Goal: Communication & Community: Answer question/provide support

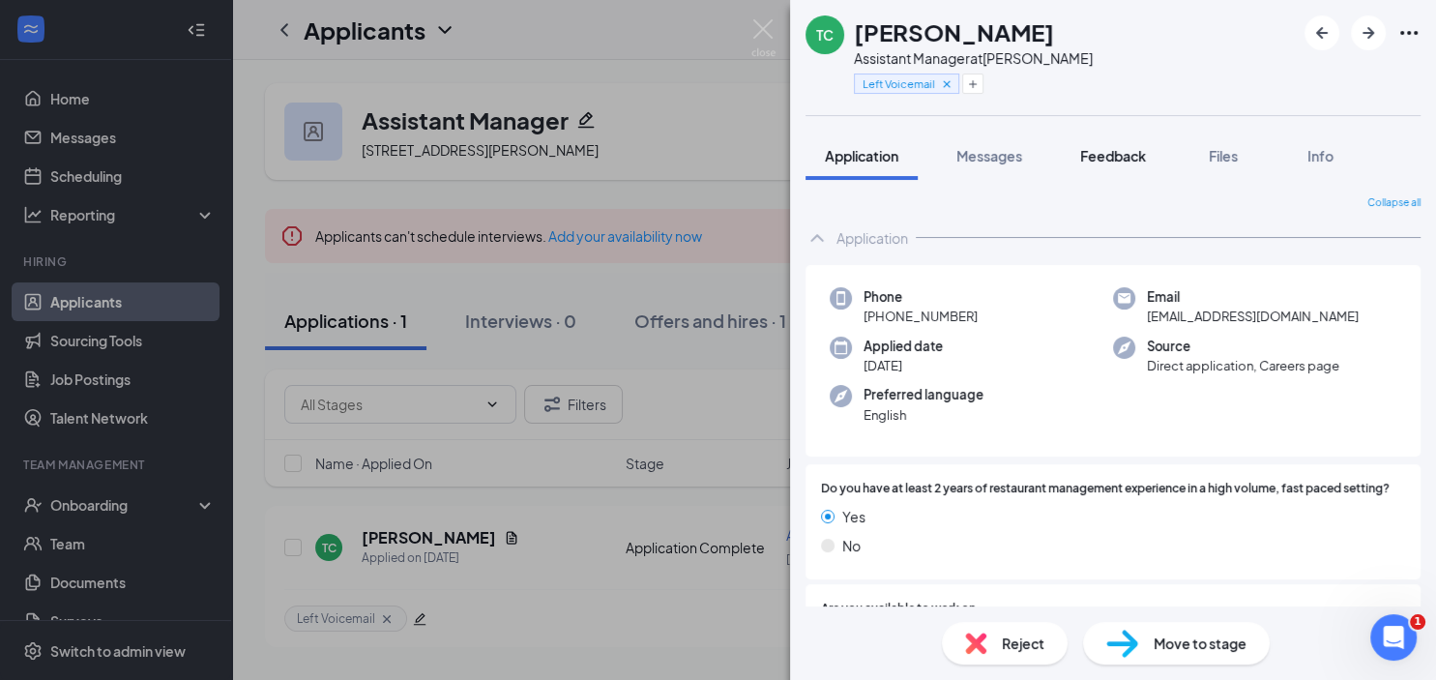
scroll to position [919, 0]
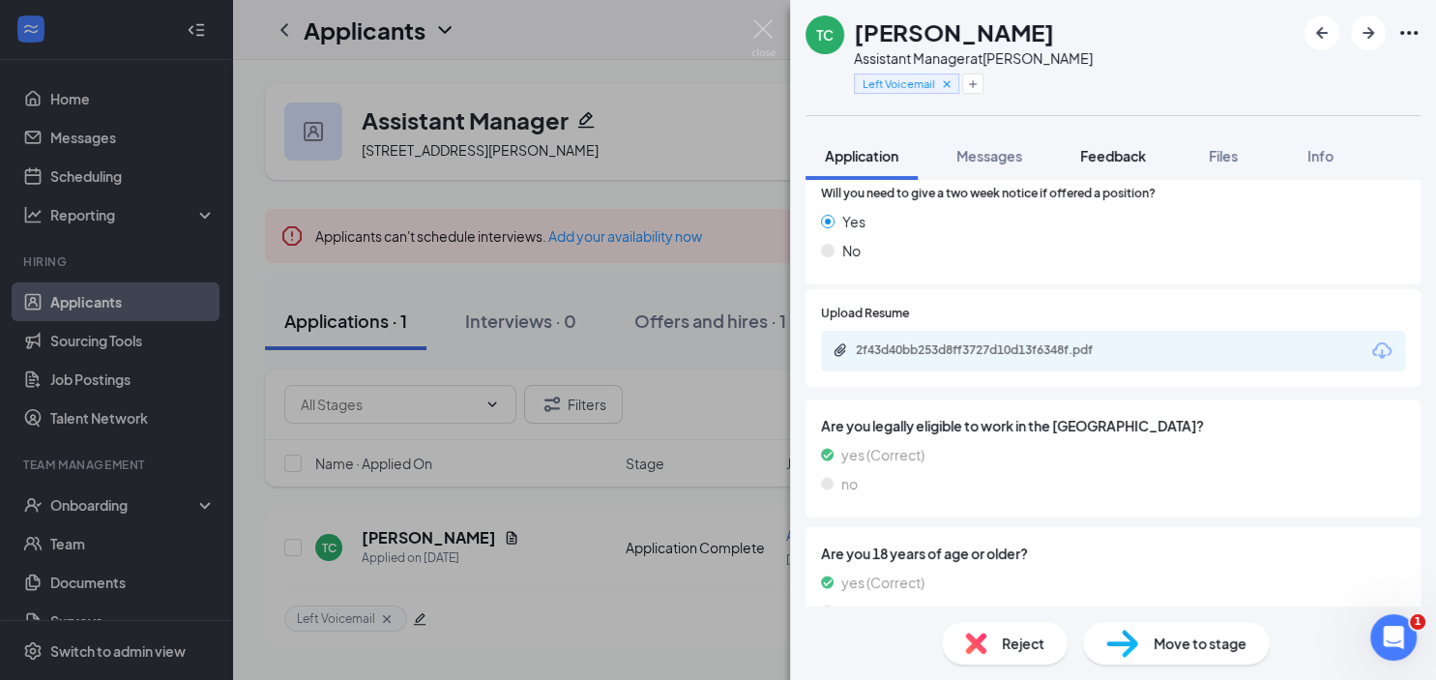
click at [1112, 149] on span "Feedback" at bounding box center [1113, 155] width 66 height 17
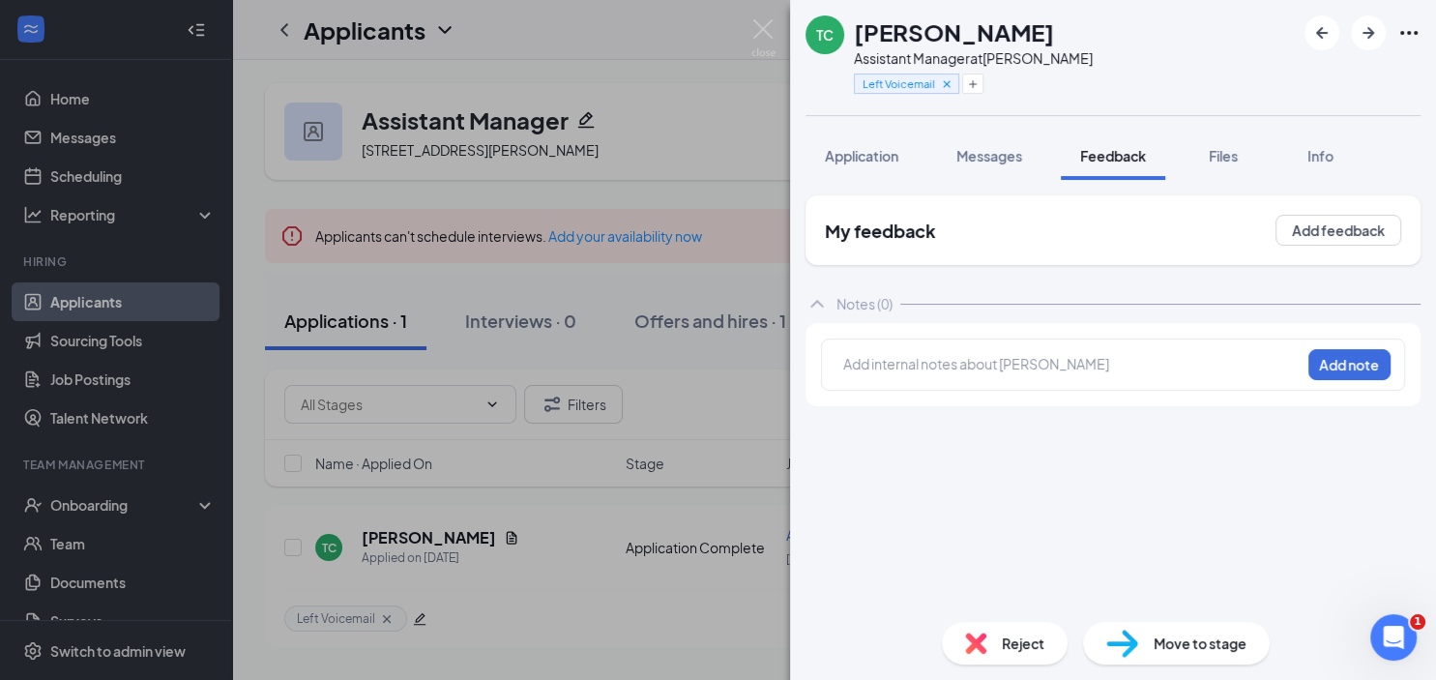
click at [863, 362] on div at bounding box center [1072, 364] width 456 height 20
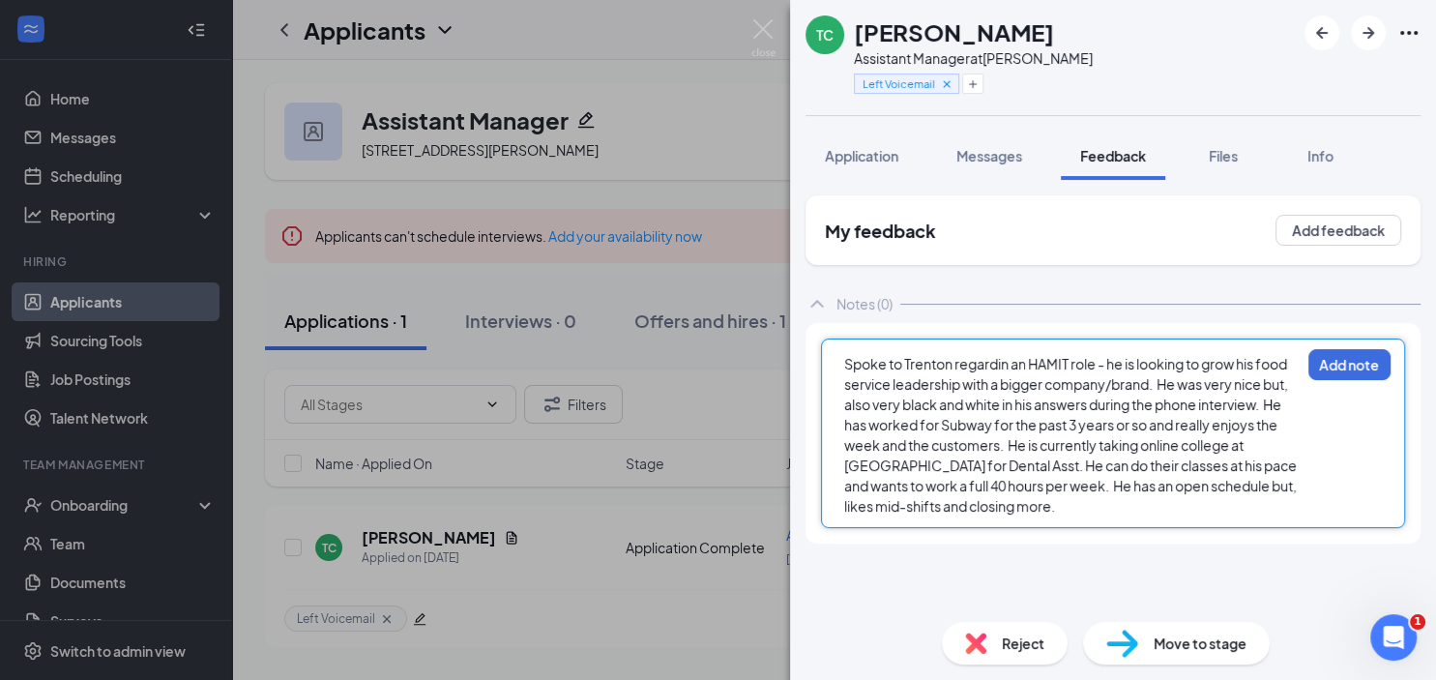
click at [1008, 362] on span "Spoke to Trenton regardin an HAMIT role - he is looking to grow his food servic…" at bounding box center [1071, 435] width 455 height 160
click at [1231, 444] on span "Spoke to [GEOGRAPHIC_DATA] regarding an HAMIT role - he is looking to grow his …" at bounding box center [1068, 435] width 449 height 160
click at [1089, 464] on span "Spoke to [GEOGRAPHIC_DATA] regarding an HAMIT role - he is looking to grow his …" at bounding box center [1065, 435] width 443 height 160
click at [1058, 466] on span "Spoke to [GEOGRAPHIC_DATA] regarding an HAMIT role - he is looking to grow his …" at bounding box center [1067, 435] width 446 height 160
click at [1081, 466] on span "Spoke to [GEOGRAPHIC_DATA] regarding an HAMIT role - he is looking to grow his …" at bounding box center [1068, 435] width 448 height 160
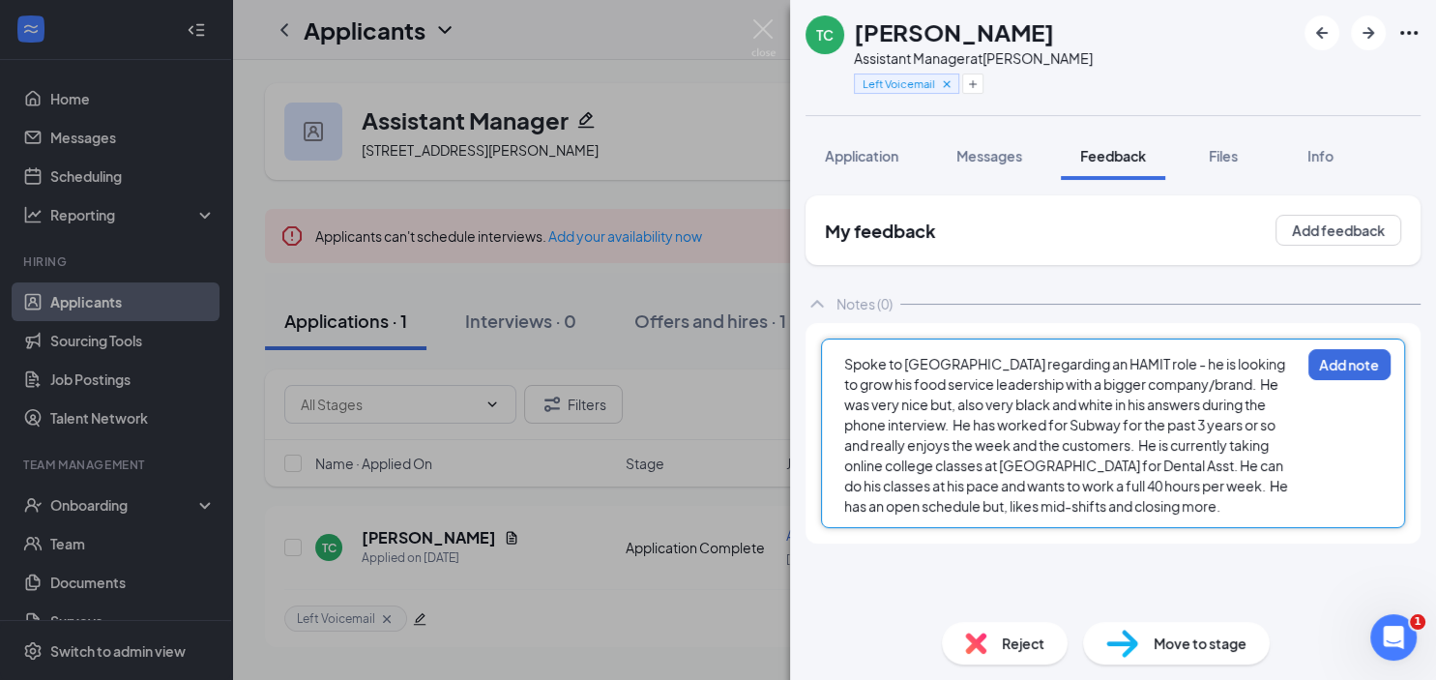
click at [1006, 505] on div "Spoke to [GEOGRAPHIC_DATA] regarding an HAMIT role - he is looking to grow his …" at bounding box center [1072, 435] width 456 height 162
click at [991, 466] on span "Spoke to [GEOGRAPHIC_DATA] regarding an HAMIT role - he is looking to grow his …" at bounding box center [1067, 445] width 446 height 180
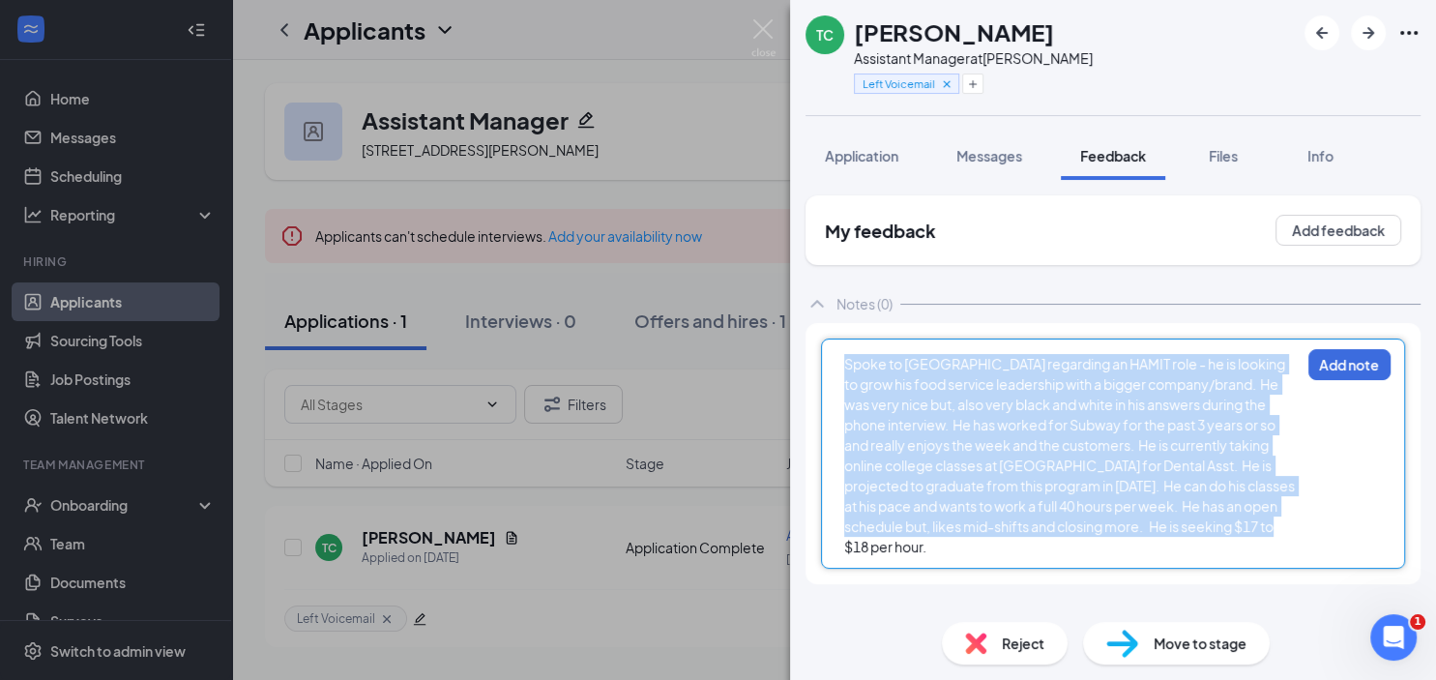
drag, startPoint x: 846, startPoint y: 361, endPoint x: 1183, endPoint y: 529, distance: 376.3
click at [1183, 529] on div "Spoke to [GEOGRAPHIC_DATA] regarding an HAMIT role - he is looking to grow his …" at bounding box center [1072, 455] width 456 height 203
copy span "Spoke to [GEOGRAPHIC_DATA] regarding an HAMIT role - he is looking to grow his …"
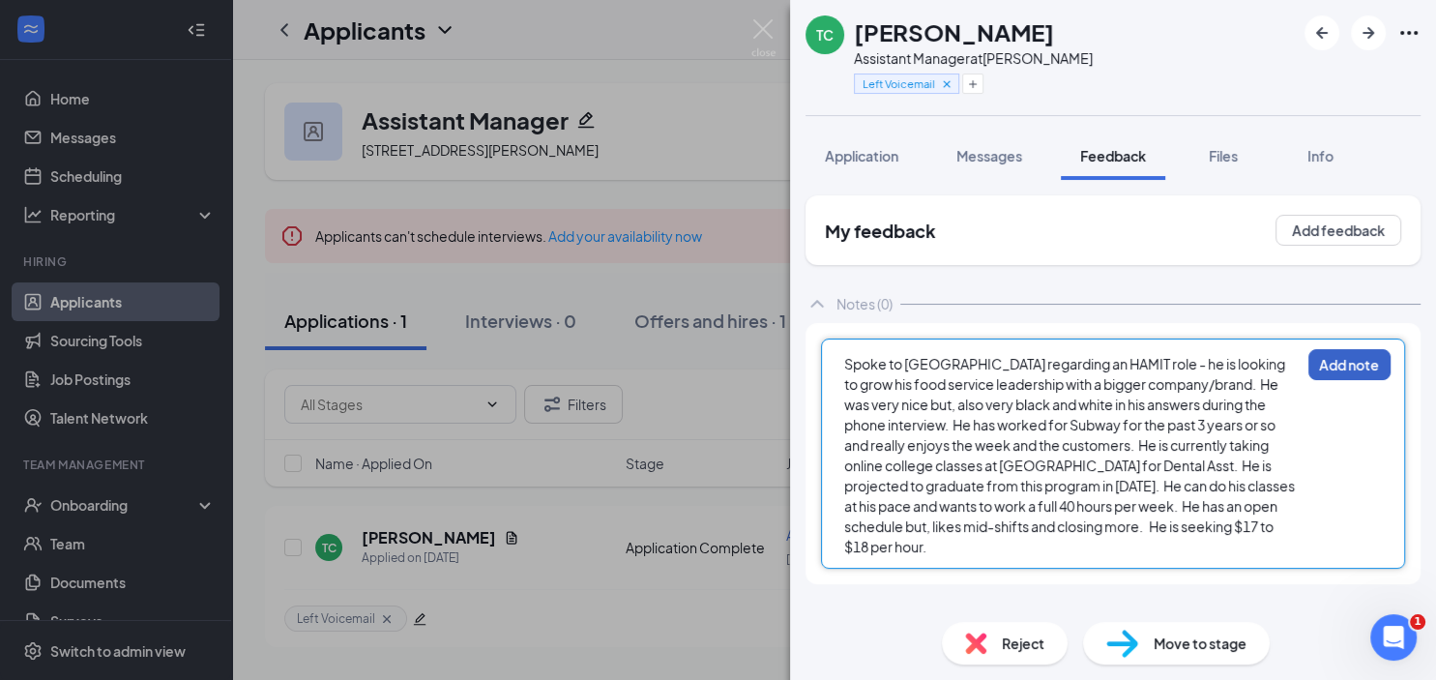
click at [1340, 361] on button "Add note" at bounding box center [1349, 364] width 82 height 31
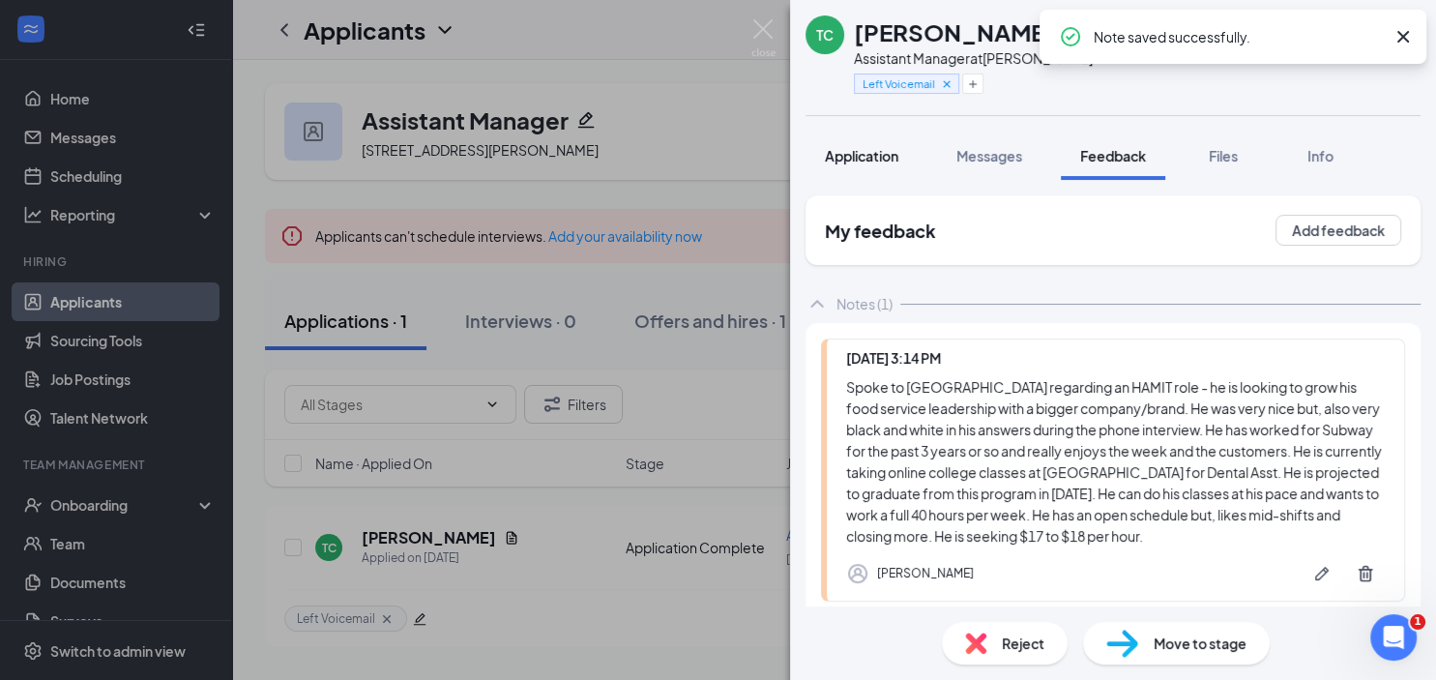
click at [849, 155] on span "Application" at bounding box center [861, 155] width 73 height 17
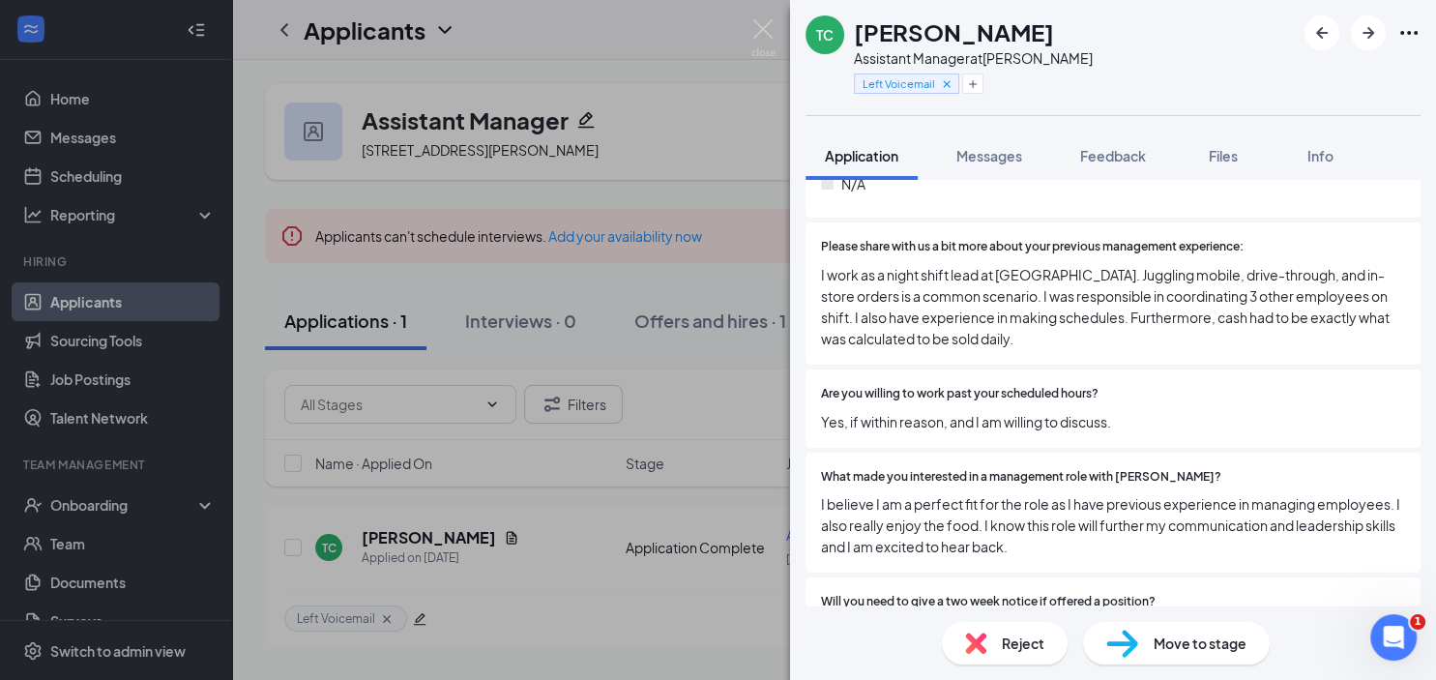
scroll to position [962, 0]
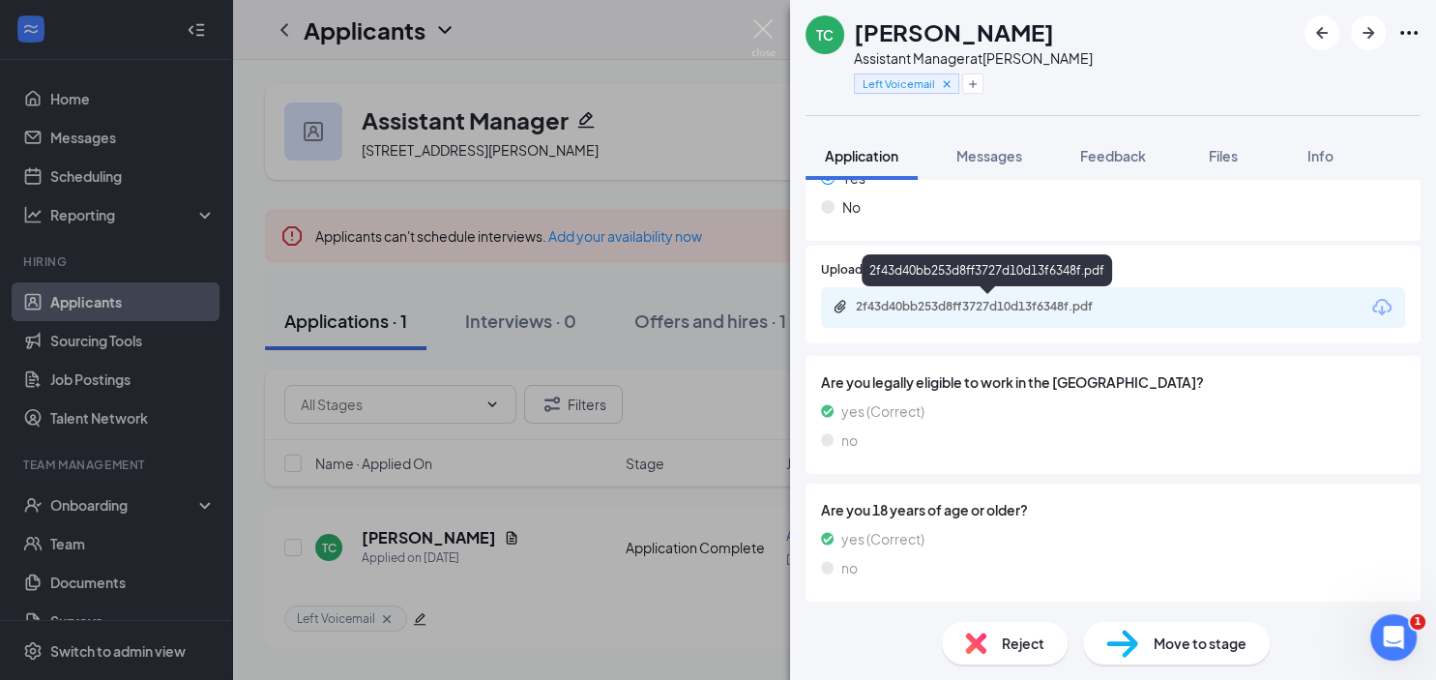
click at [1085, 306] on div "2f43d40bb253d8ff3727d10d13f6348f.pdf" at bounding box center [991, 306] width 271 height 15
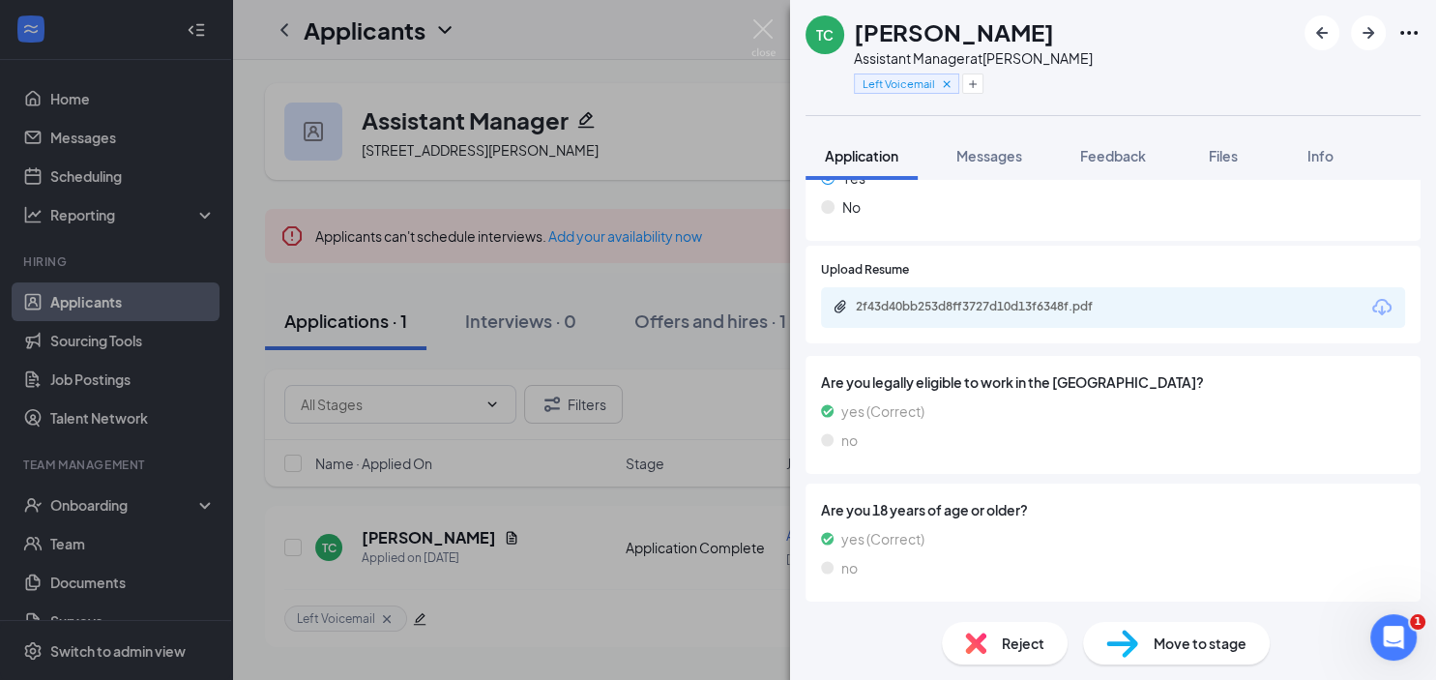
scroll to position [955, 0]
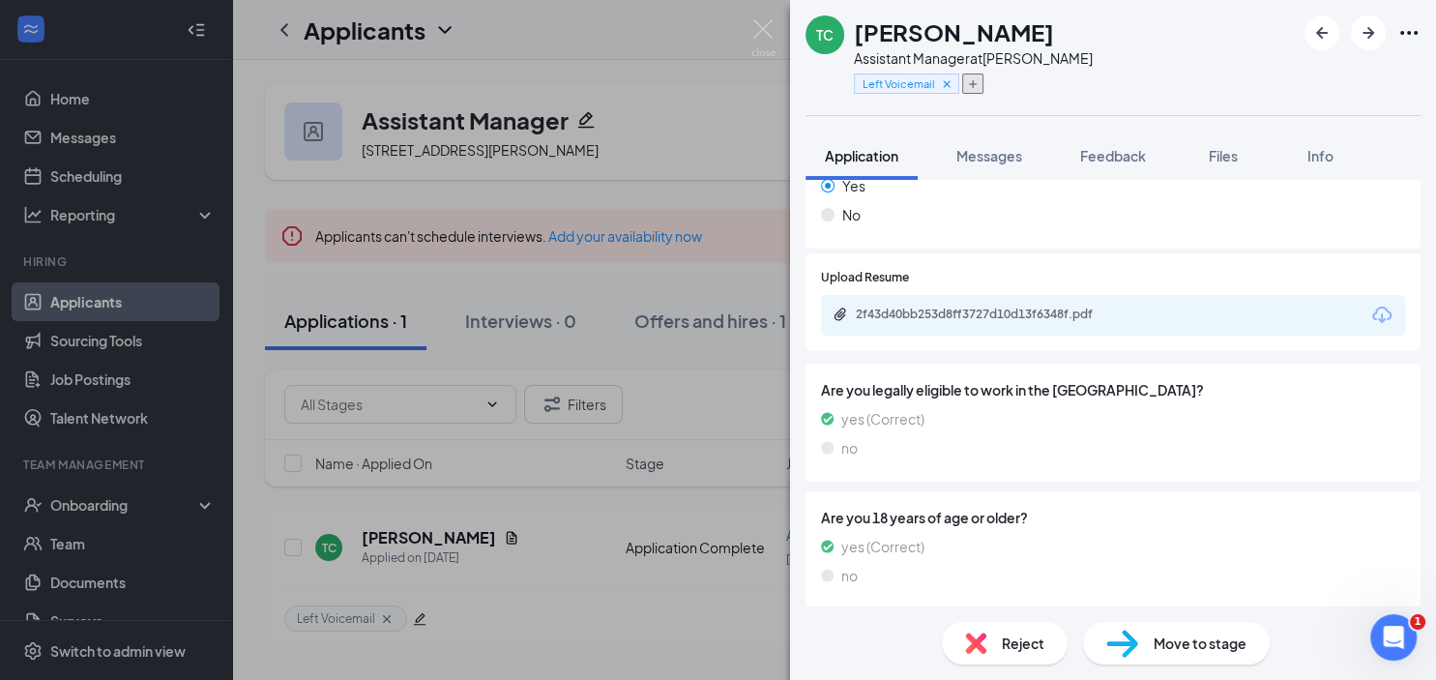
click at [970, 87] on icon "Plus" at bounding box center [973, 84] width 12 height 12
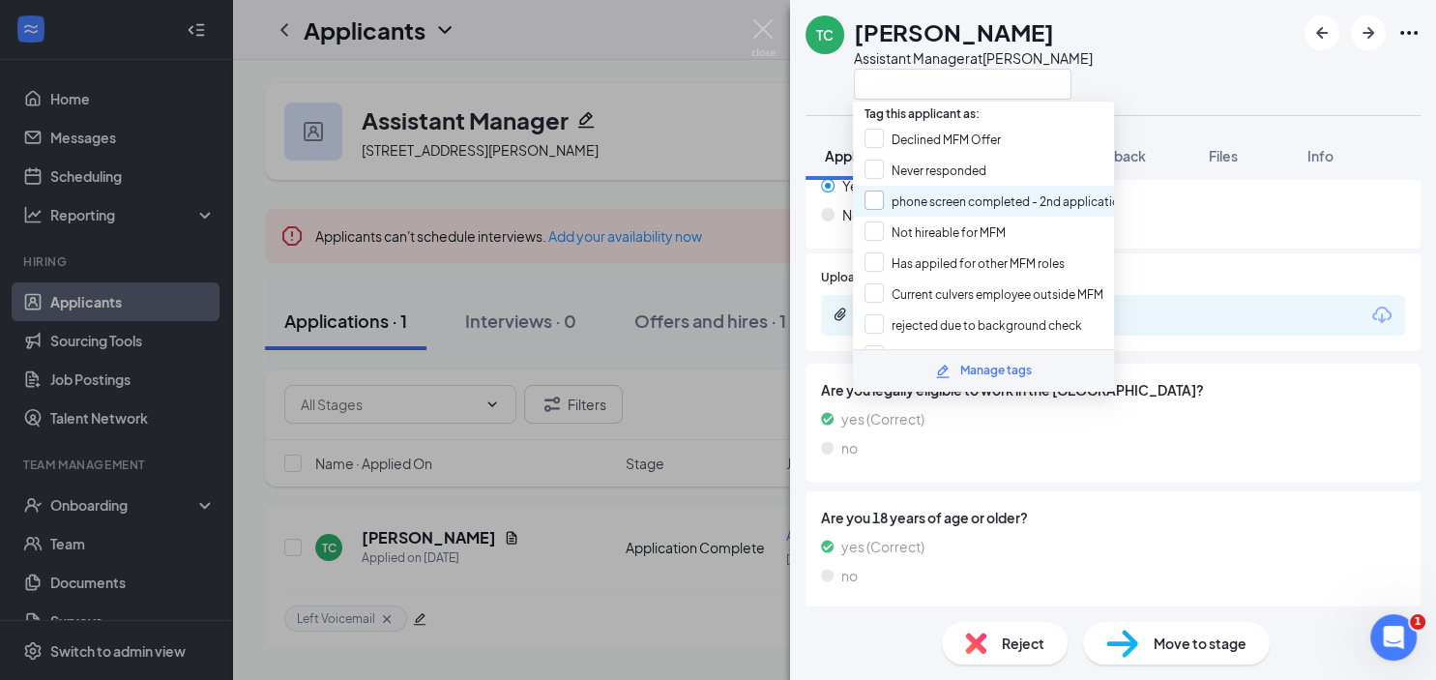
click at [879, 195] on input "phone screen completed - 2nd application" at bounding box center [996, 201] width 262 height 21
checkbox input "true"
click at [1194, 74] on div "TC [PERSON_NAME] Assistant Manager at [PERSON_NAME]" at bounding box center [1113, 57] width 646 height 115
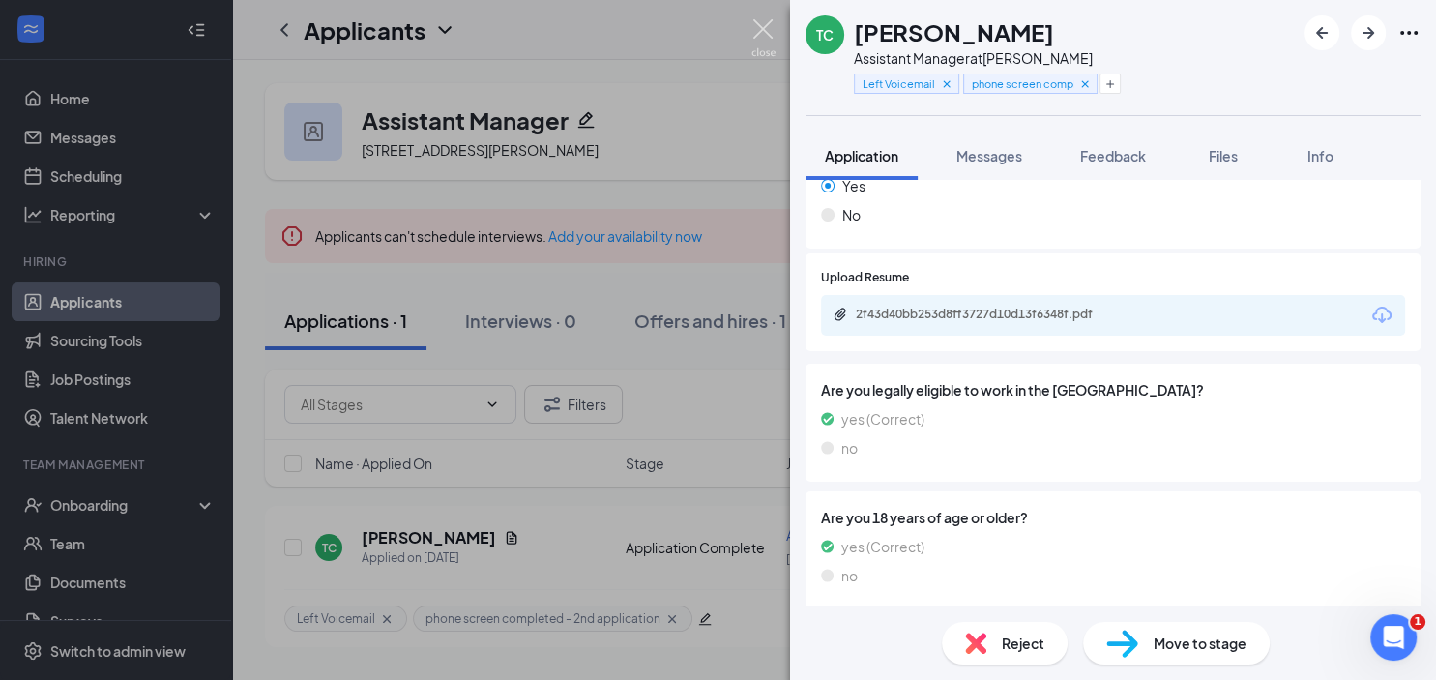
click at [766, 25] on img at bounding box center [763, 38] width 24 height 38
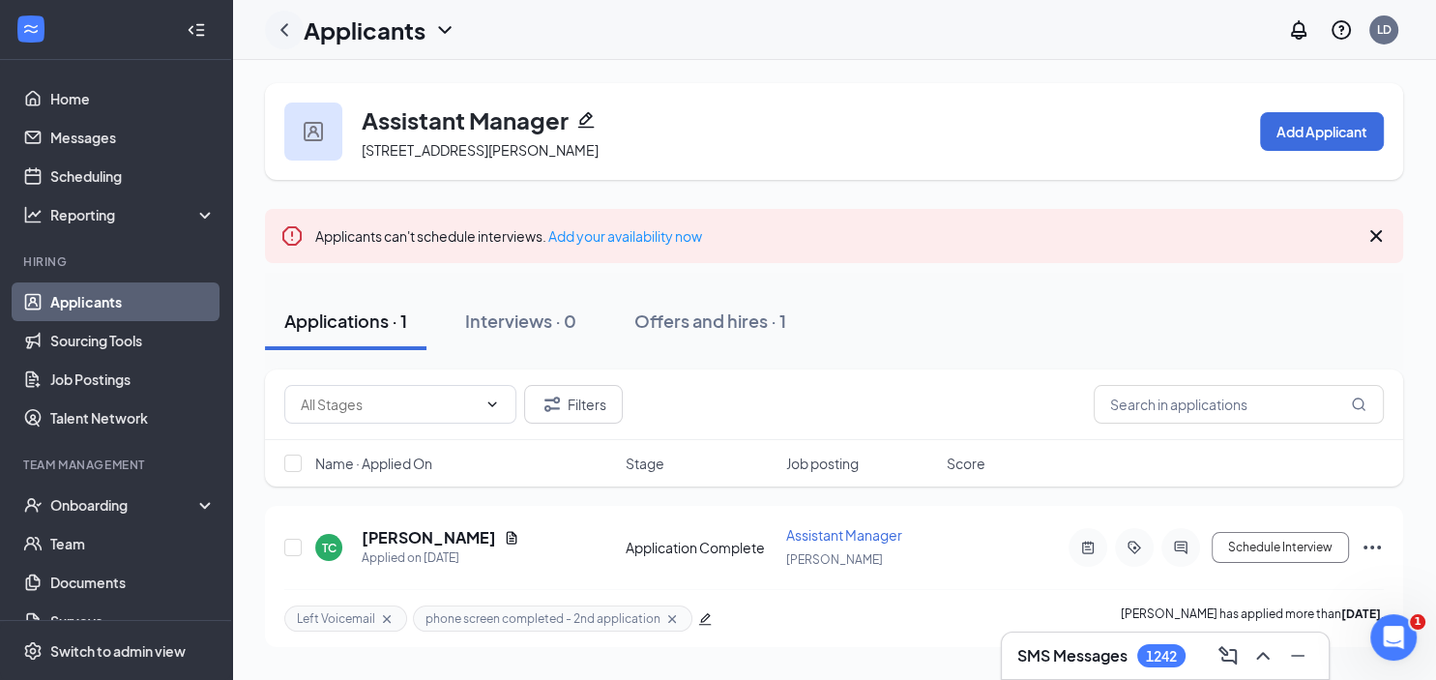
click at [283, 31] on icon "ChevronLeft" at bounding box center [284, 29] width 8 height 13
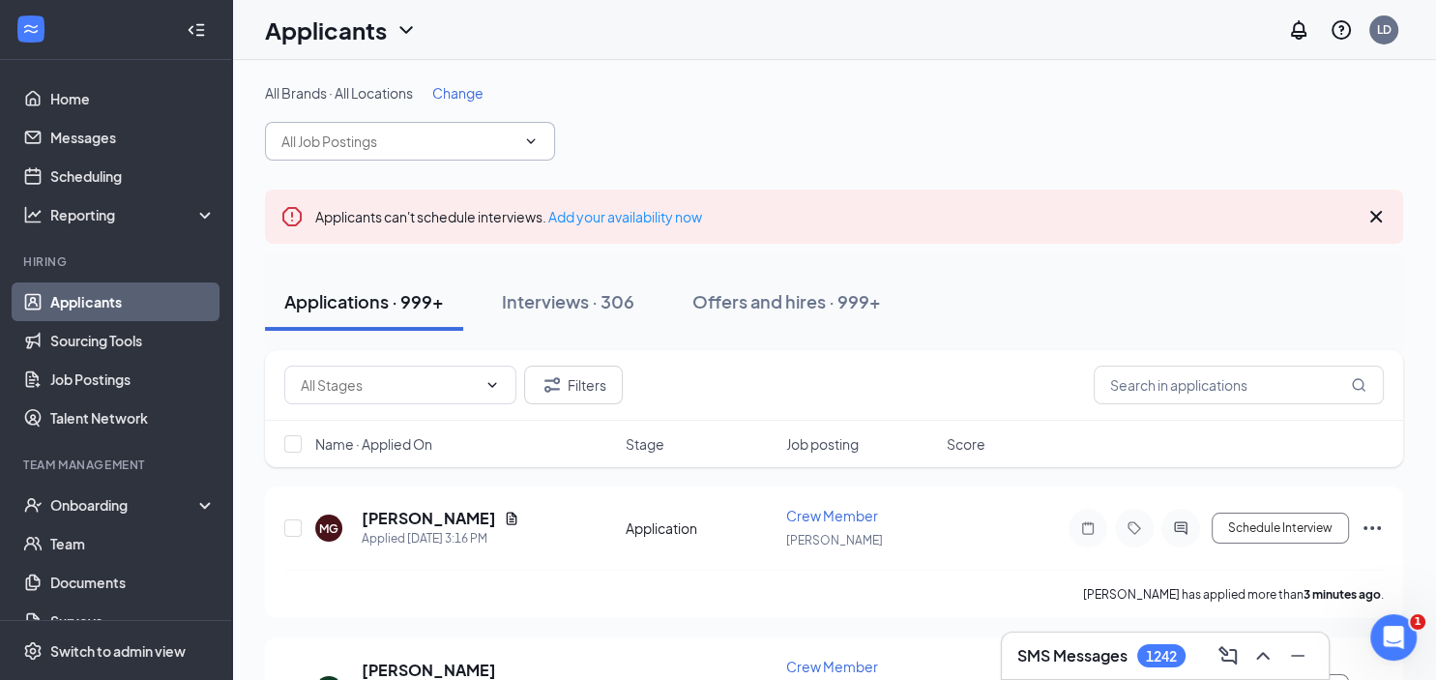
click at [366, 138] on input "text" at bounding box center [398, 141] width 234 height 21
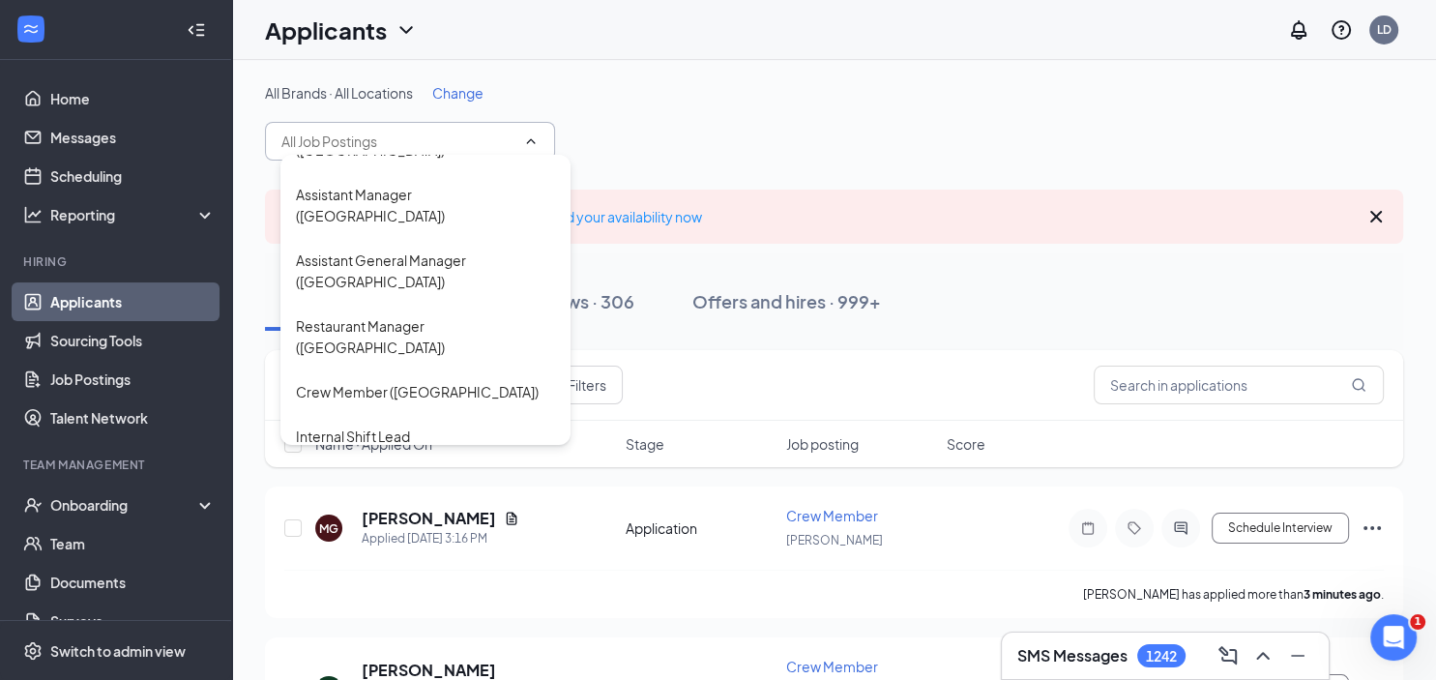
scroll to position [612, 0]
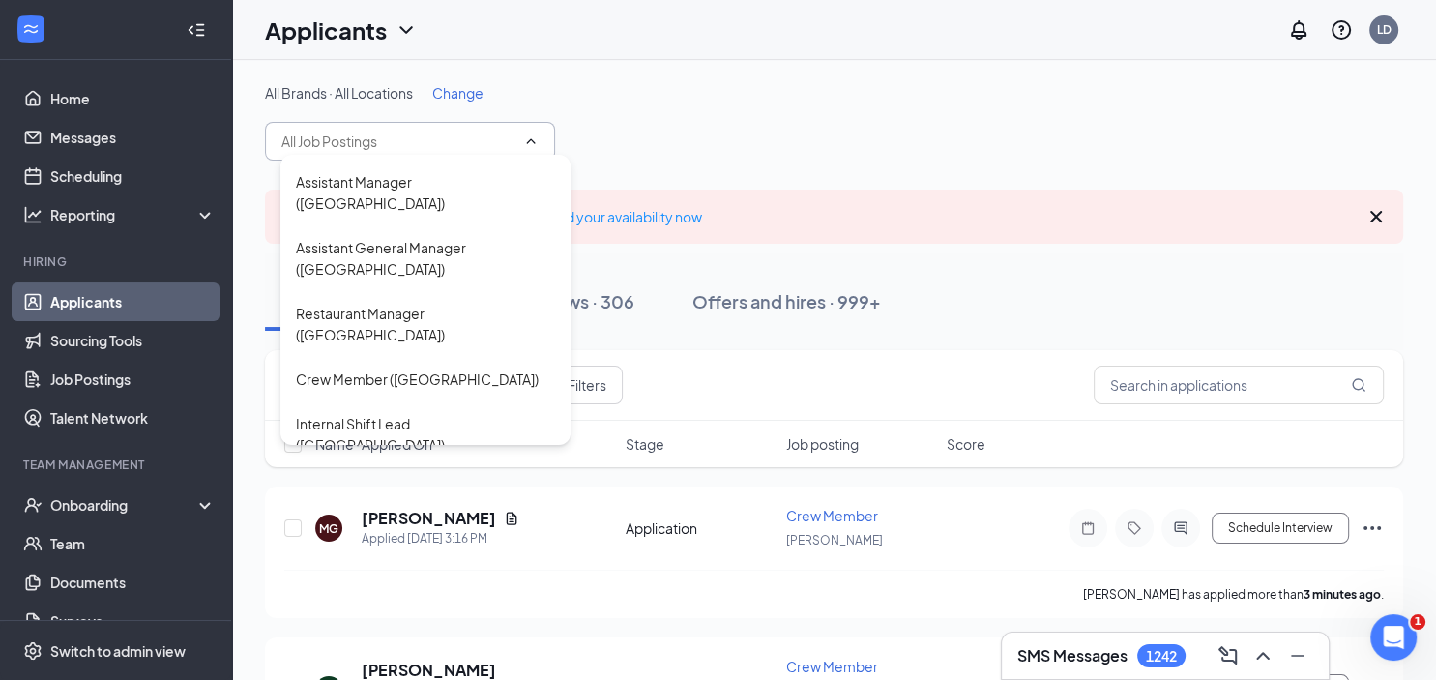
click at [366, 544] on div "Crew Member ([GEOGRAPHIC_DATA])" at bounding box center [417, 554] width 243 height 21
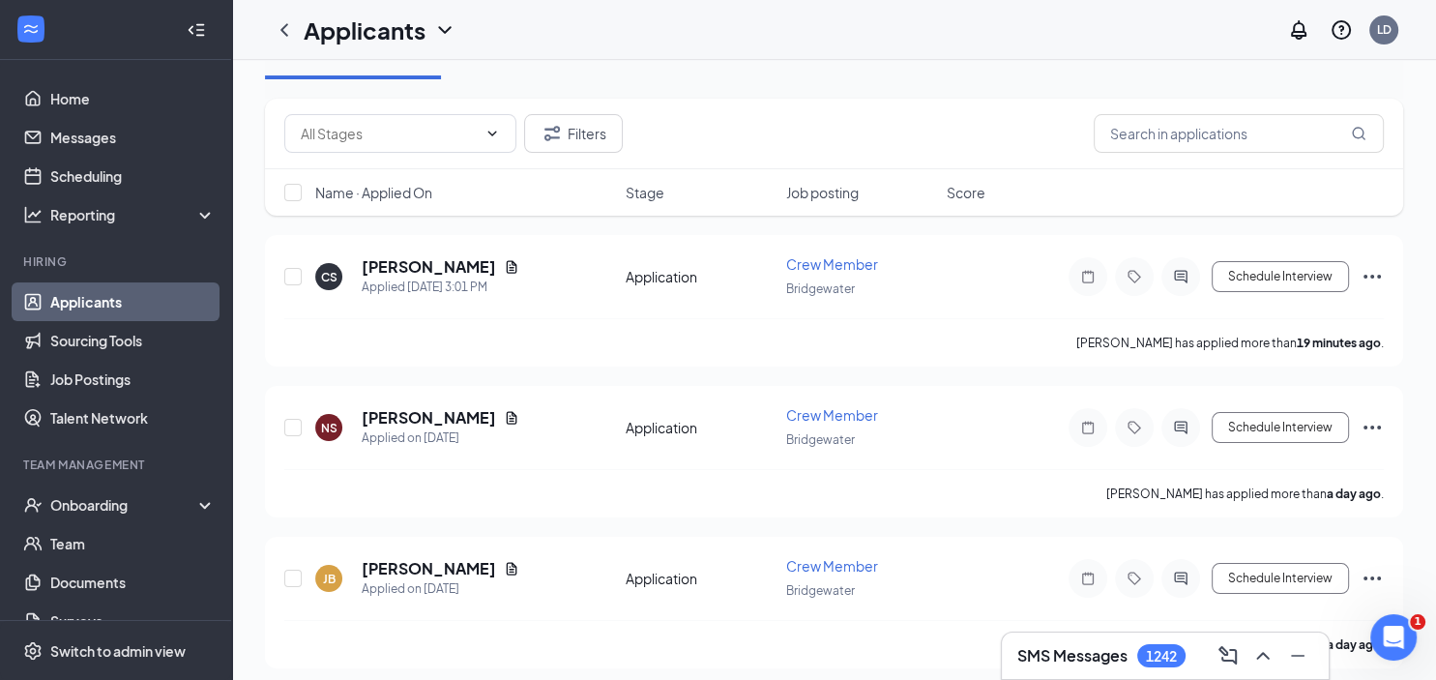
scroll to position [306, 0]
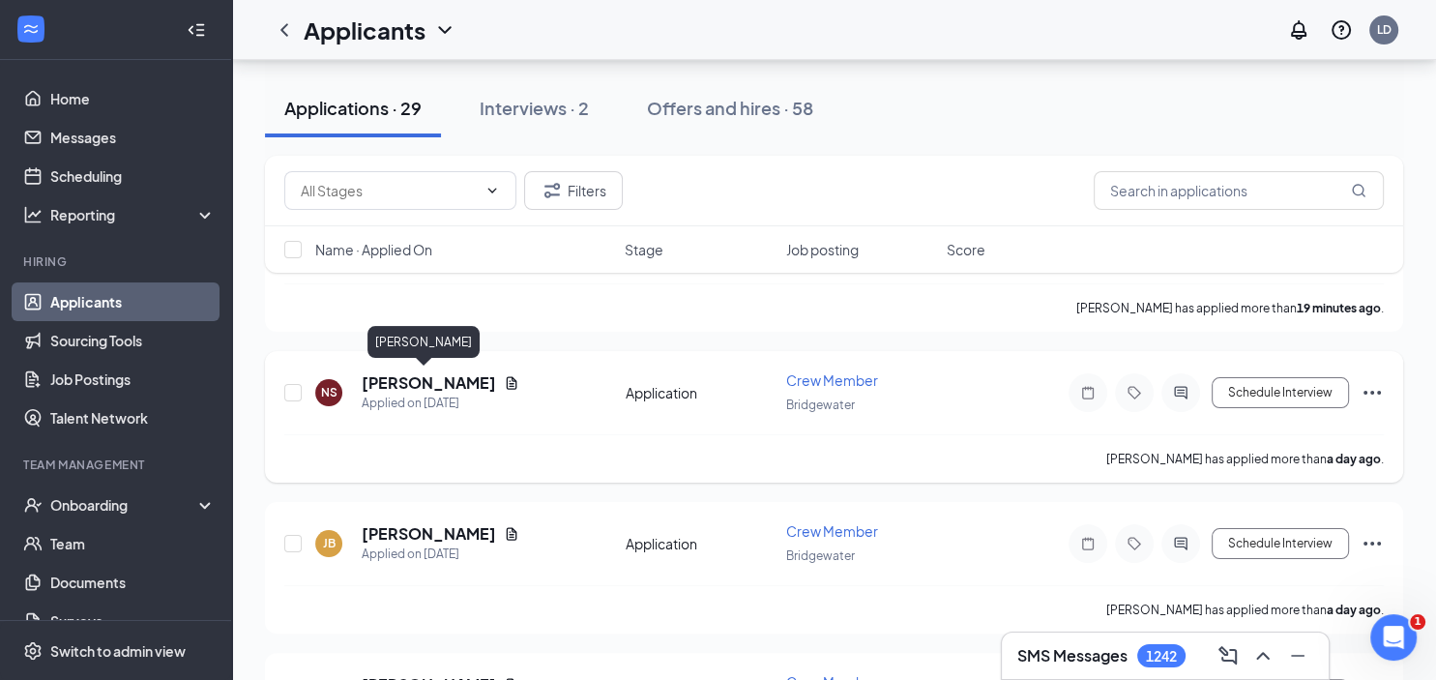
click at [408, 381] on h5 "[PERSON_NAME]" at bounding box center [429, 382] width 134 height 21
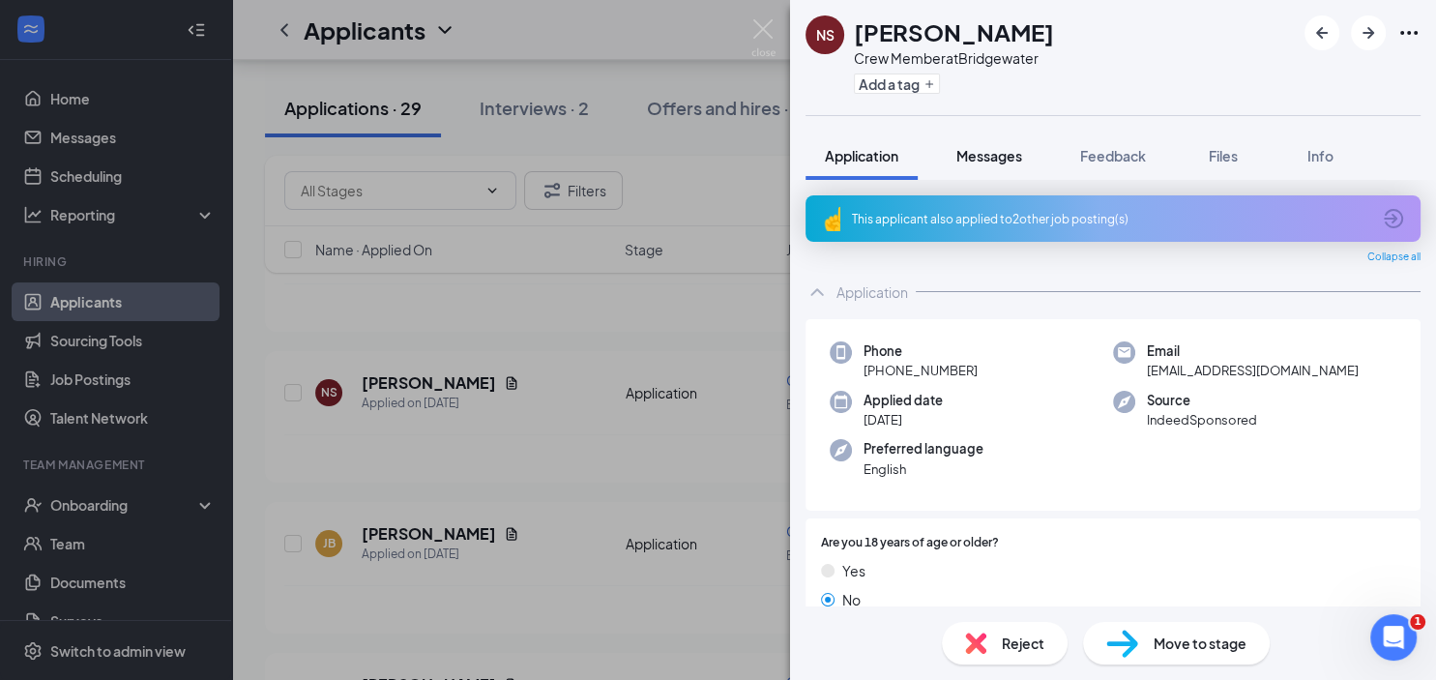
click at [1000, 155] on span "Messages" at bounding box center [989, 155] width 66 height 17
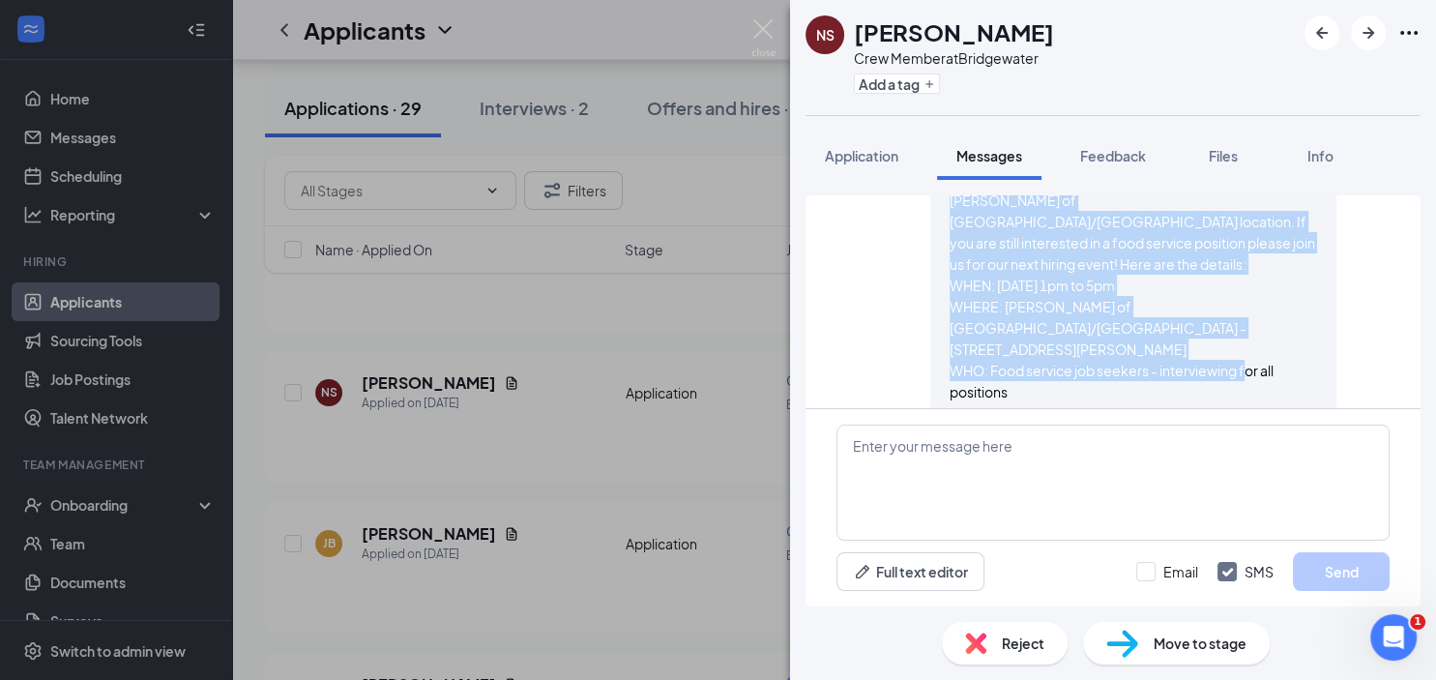
scroll to position [782, 0]
drag, startPoint x: 950, startPoint y: 313, endPoint x: 1266, endPoint y: 395, distance: 326.5
click at [1266, 395] on div "Thank you for your application and resume for [PERSON_NAME] of [GEOGRAPHIC_DATA…" at bounding box center [1133, 337] width 367 height 340
copy span "Thank you for your application and resume for [PERSON_NAME] of [GEOGRAPHIC_DATA…"
click at [764, 23] on img at bounding box center [763, 38] width 24 height 38
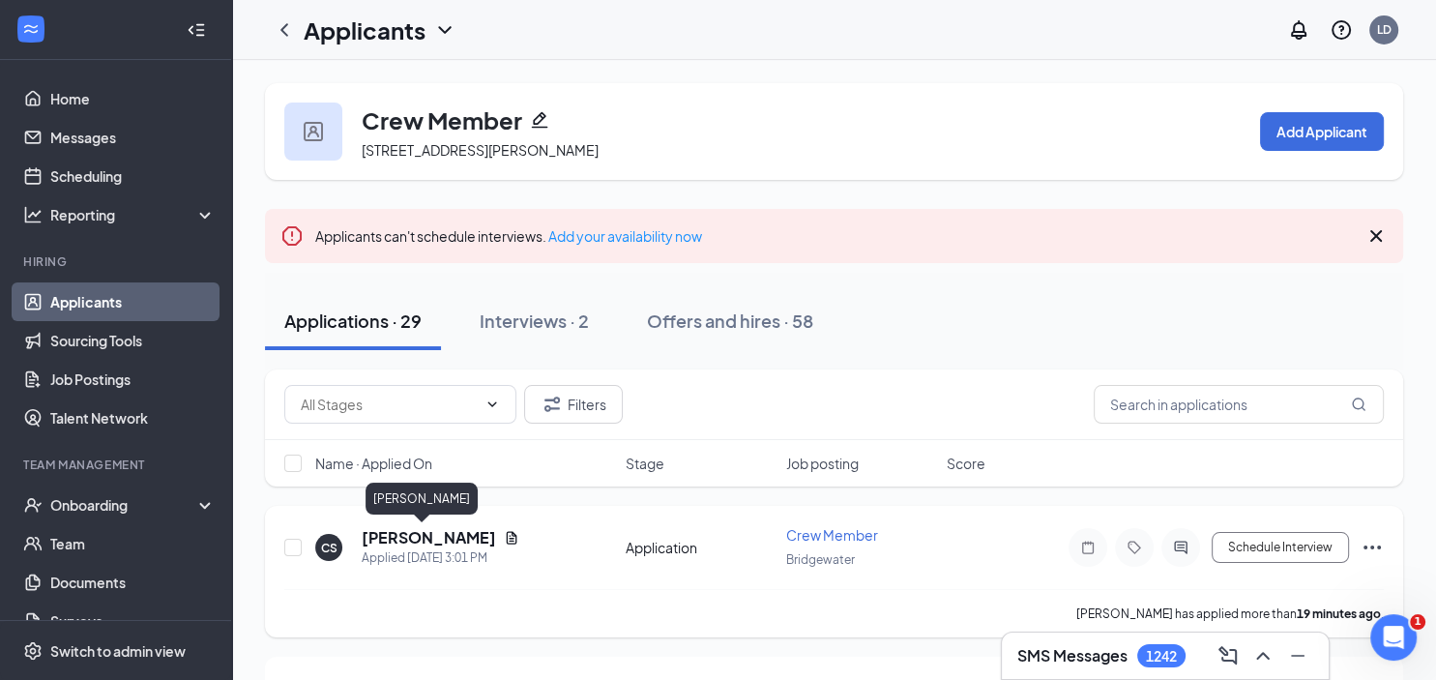
click at [425, 540] on h5 "[PERSON_NAME]" at bounding box center [429, 537] width 134 height 21
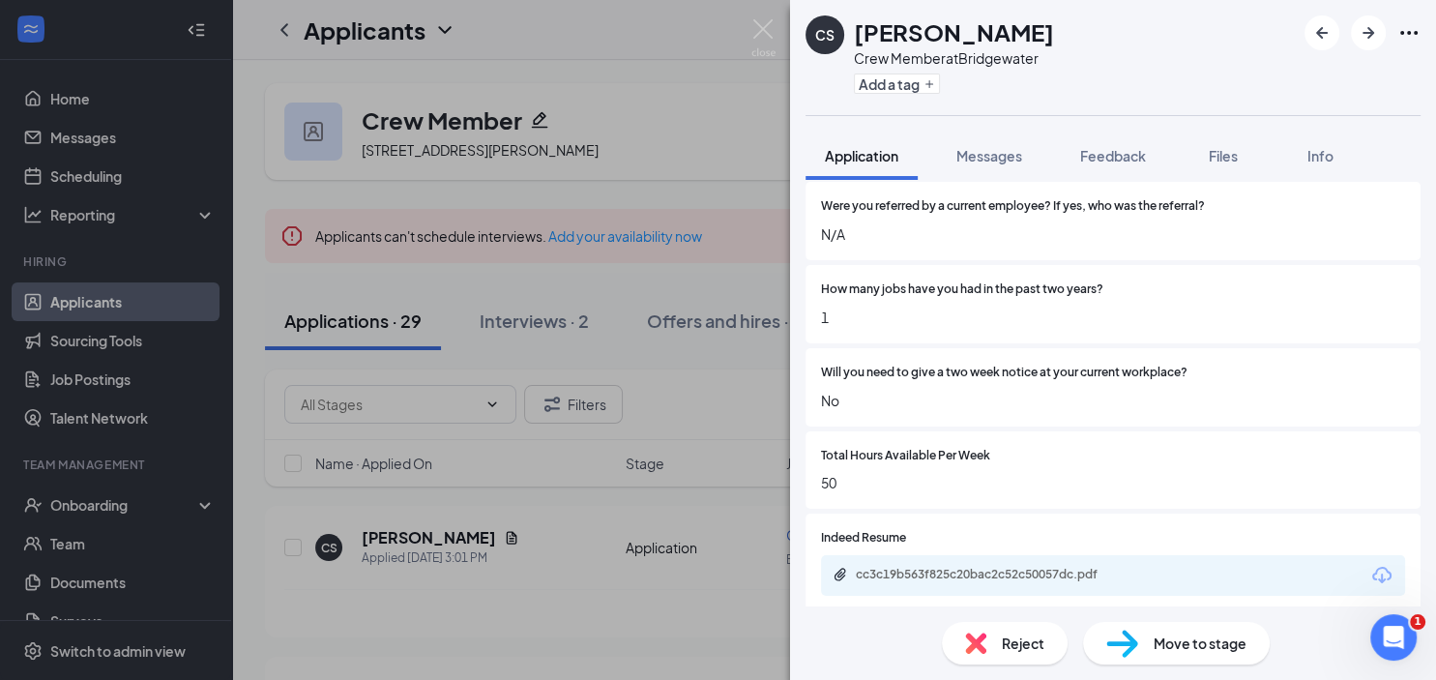
scroll to position [1466, 0]
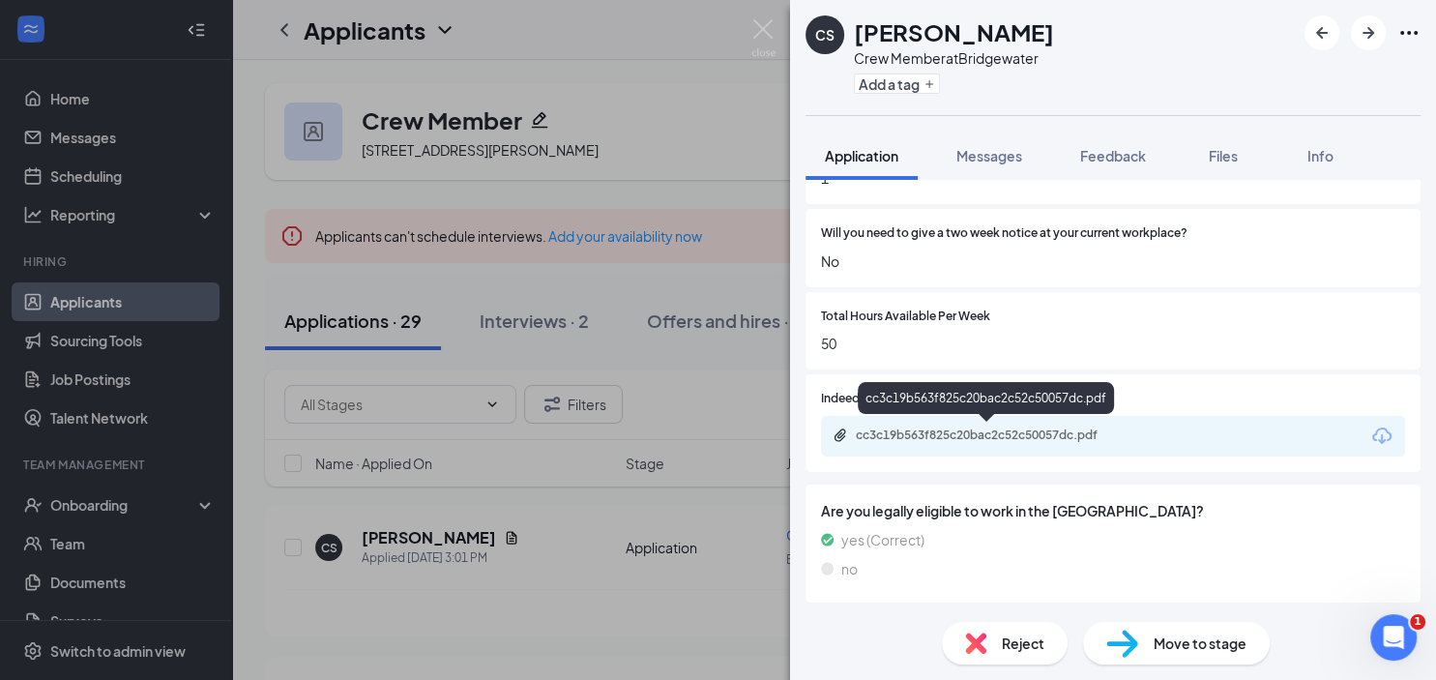
click at [896, 442] on div "cc3c19b563f825c20bac2c52c50057dc.pdf" at bounding box center [991, 434] width 271 height 15
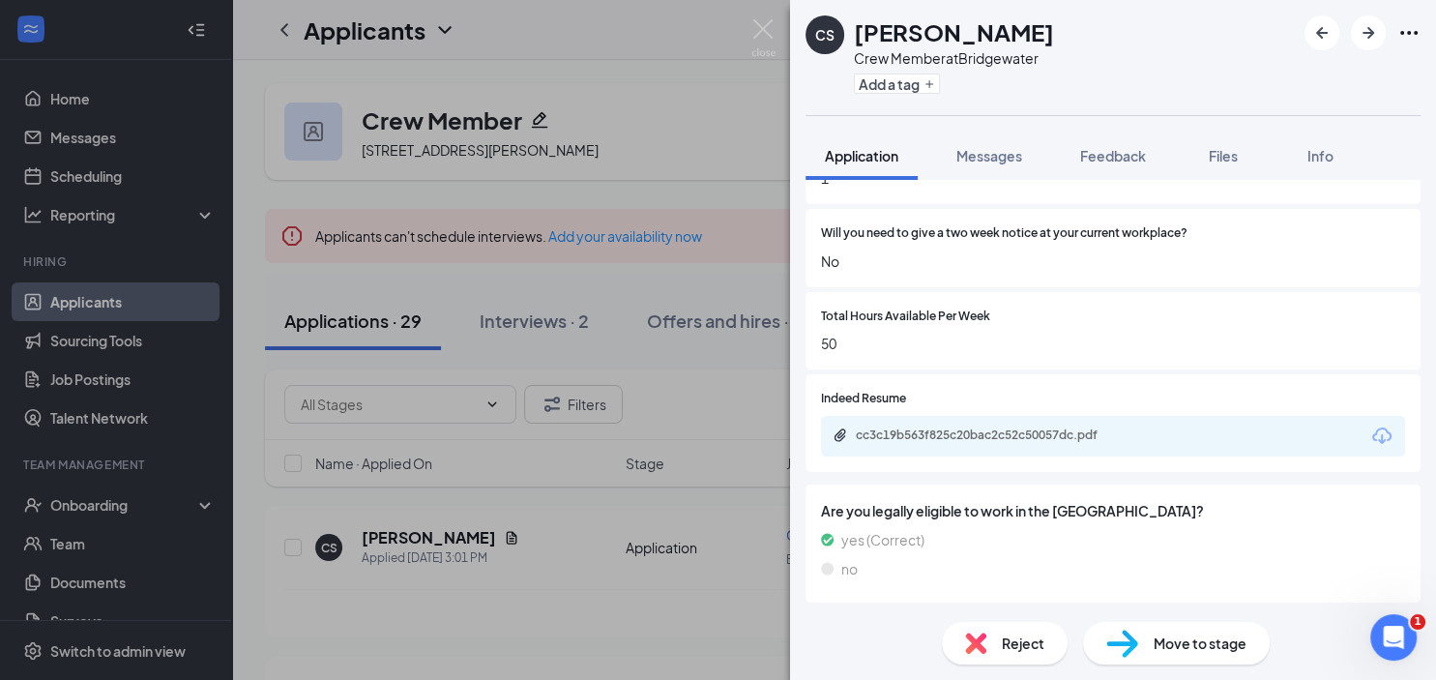
scroll to position [1459, 0]
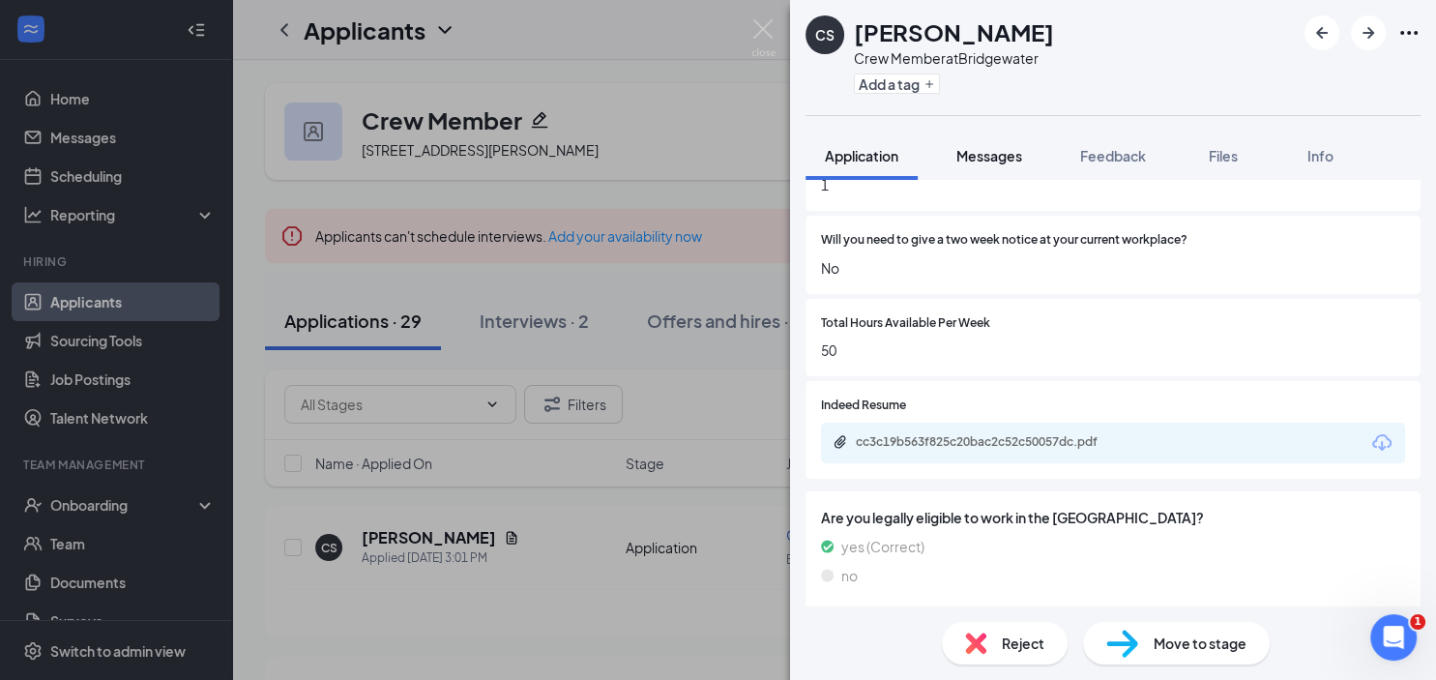
click at [994, 161] on span "Messages" at bounding box center [989, 155] width 66 height 17
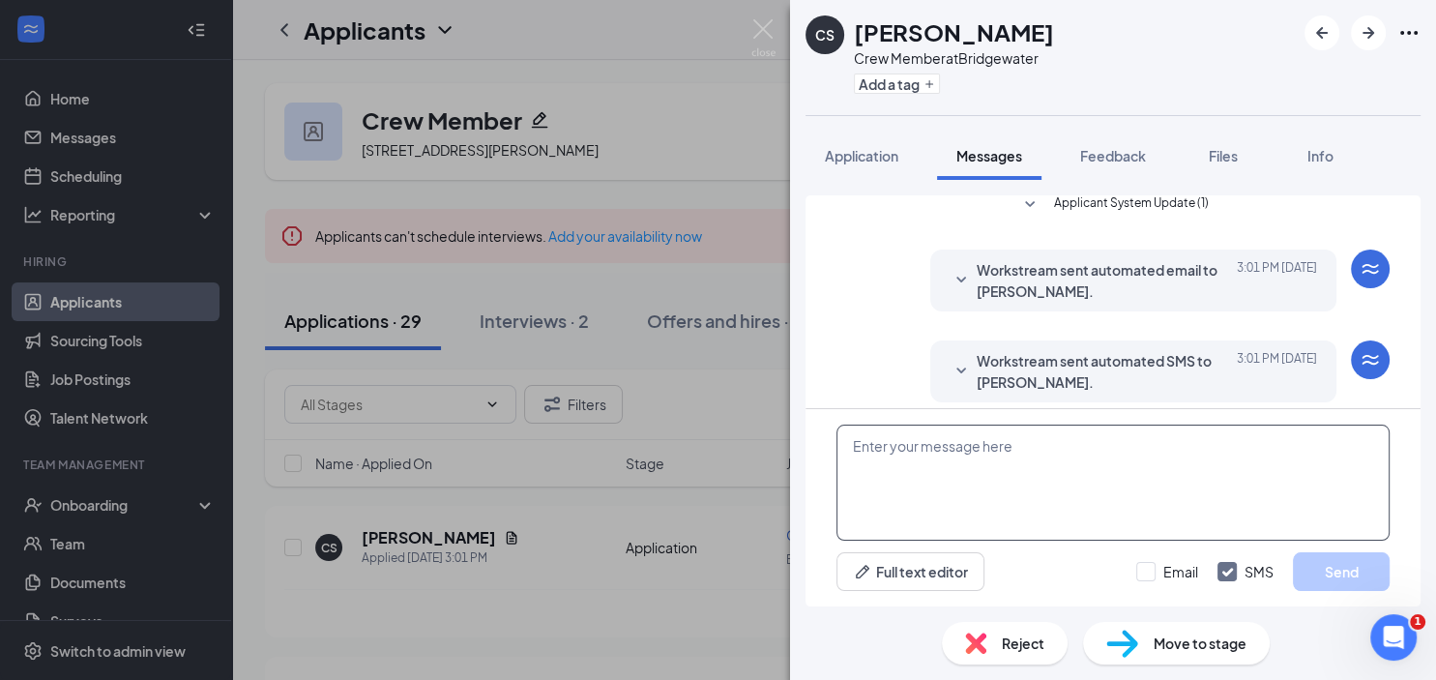
scroll to position [24, 0]
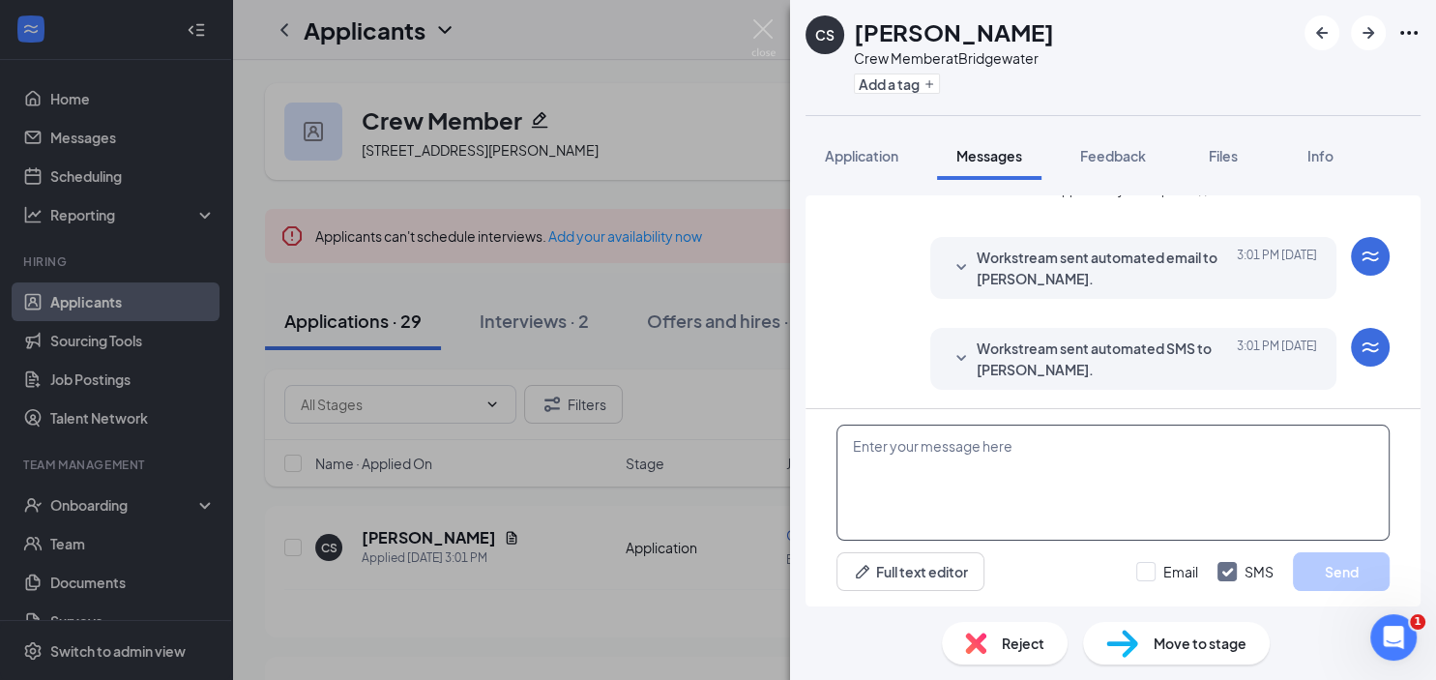
click at [869, 475] on textarea at bounding box center [1113, 483] width 553 height 116
paste textarea "Thank you for your application and resume for [PERSON_NAME] of [GEOGRAPHIC_DATA…"
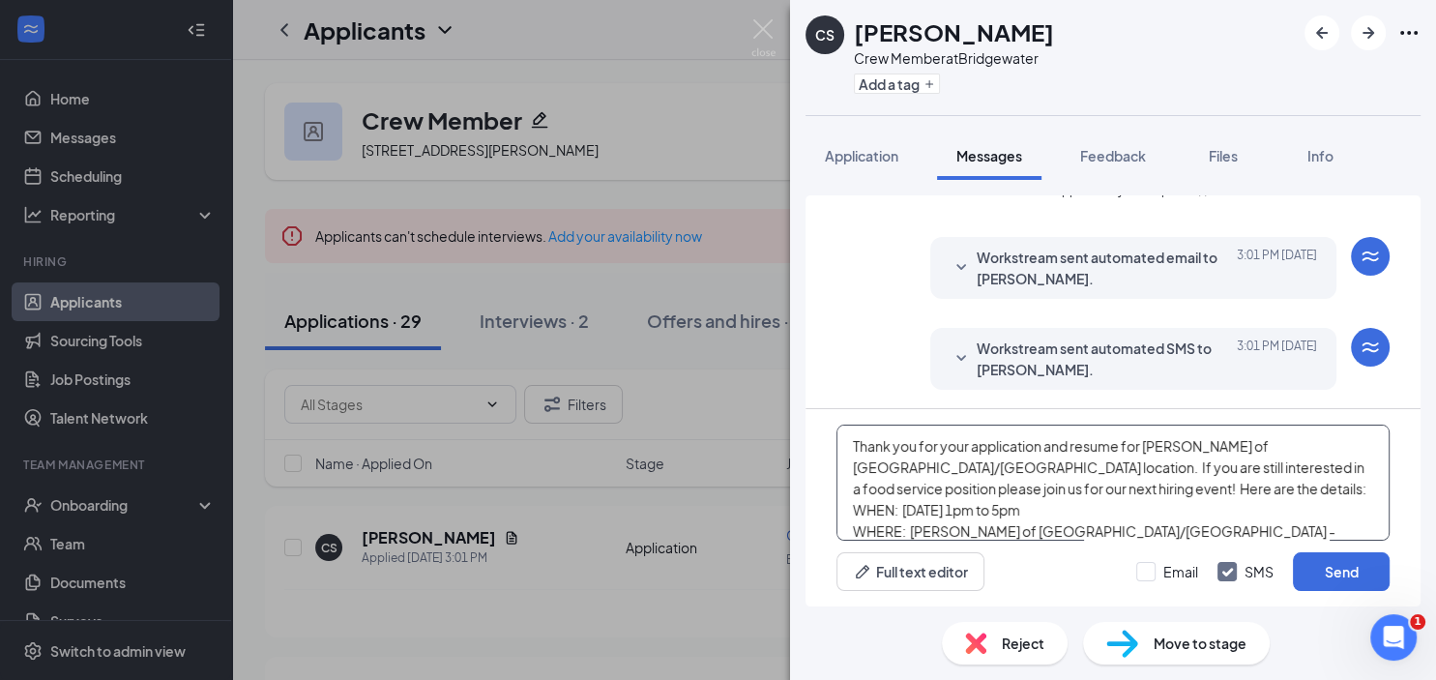
scroll to position [85, 0]
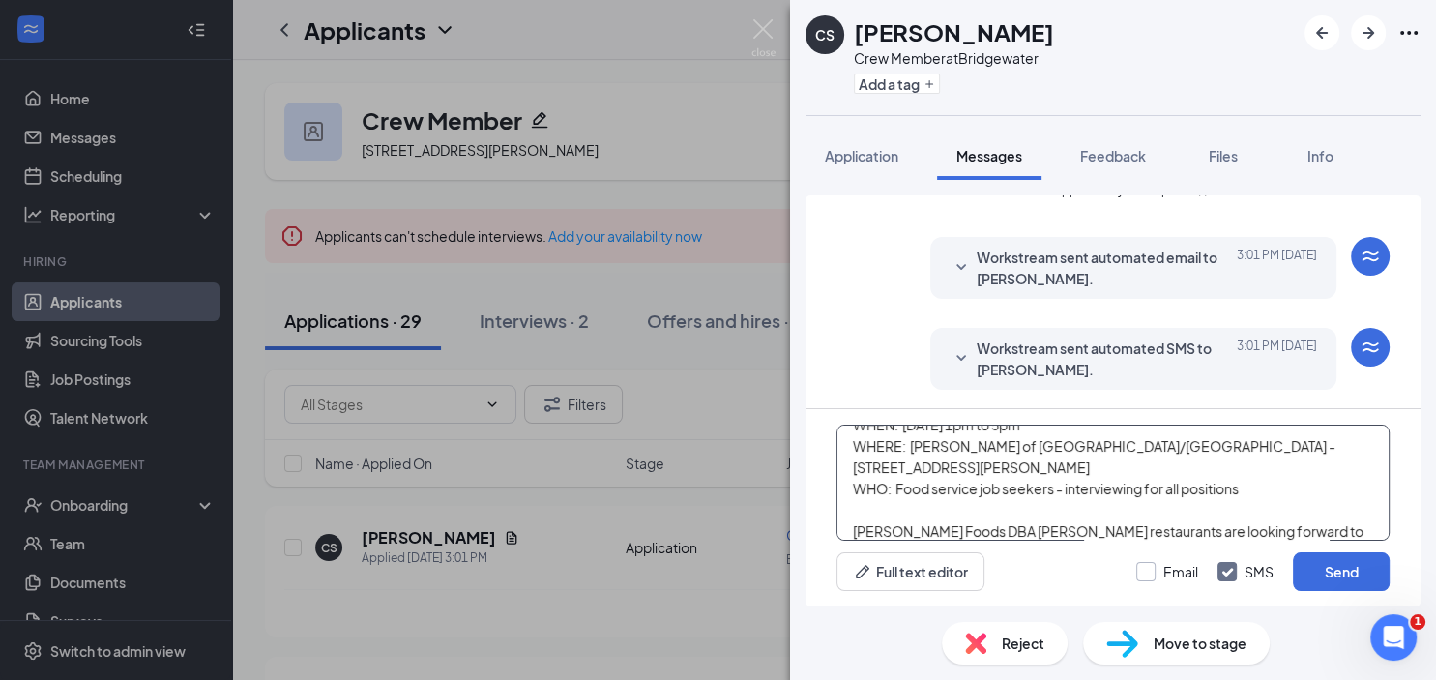
type textarea "Thank you for your application and resume for [PERSON_NAME] of [GEOGRAPHIC_DATA…"
click at [1146, 569] on input "Email" at bounding box center [1167, 571] width 62 height 19
checkbox input "true"
click at [1357, 573] on button "Send" at bounding box center [1341, 571] width 97 height 39
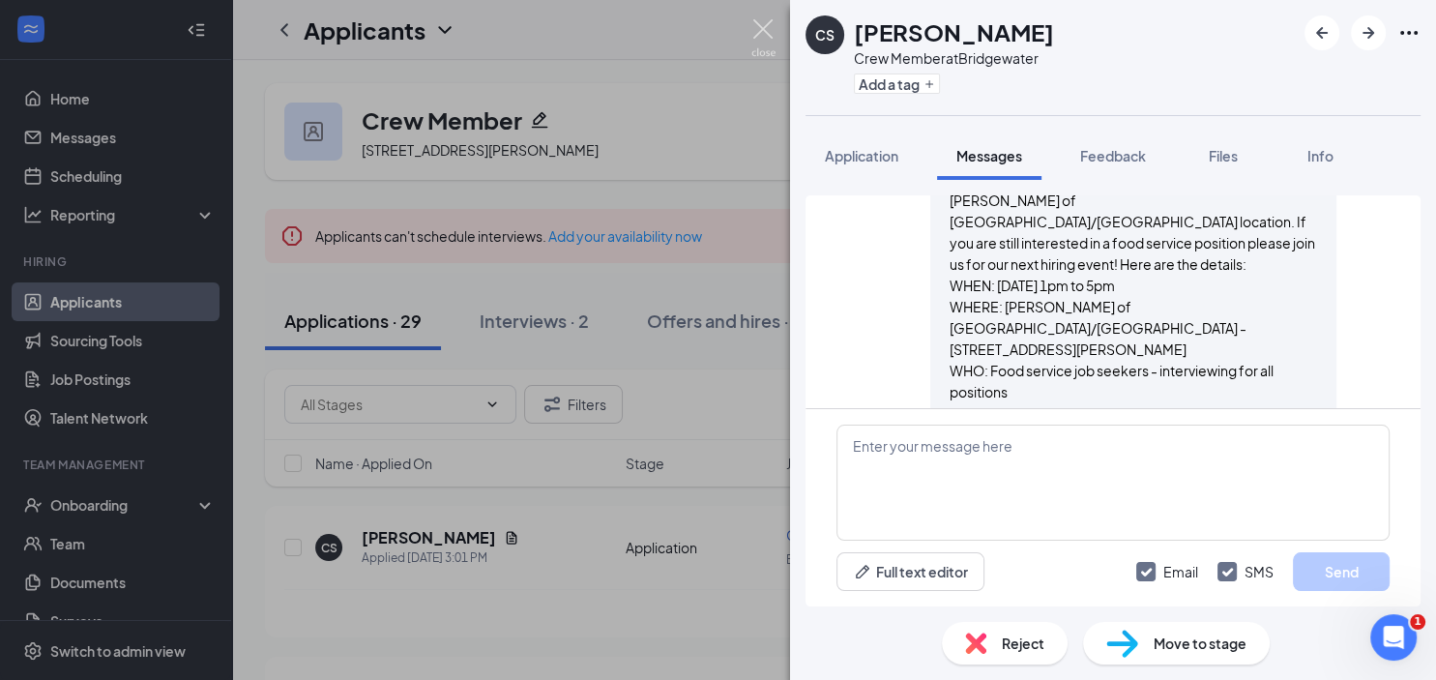
scroll to position [782, 0]
click at [760, 27] on img at bounding box center [763, 38] width 24 height 38
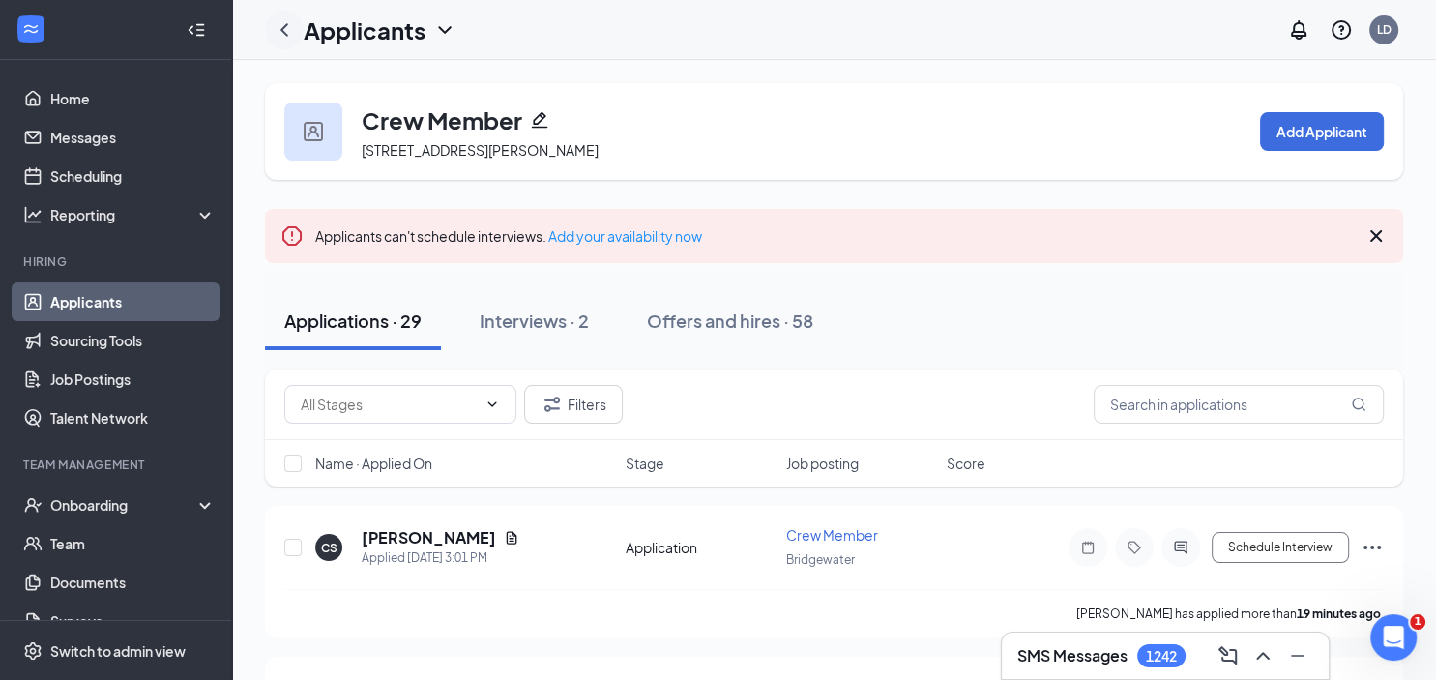
click at [284, 25] on icon "ChevronLeft" at bounding box center [284, 29] width 23 height 23
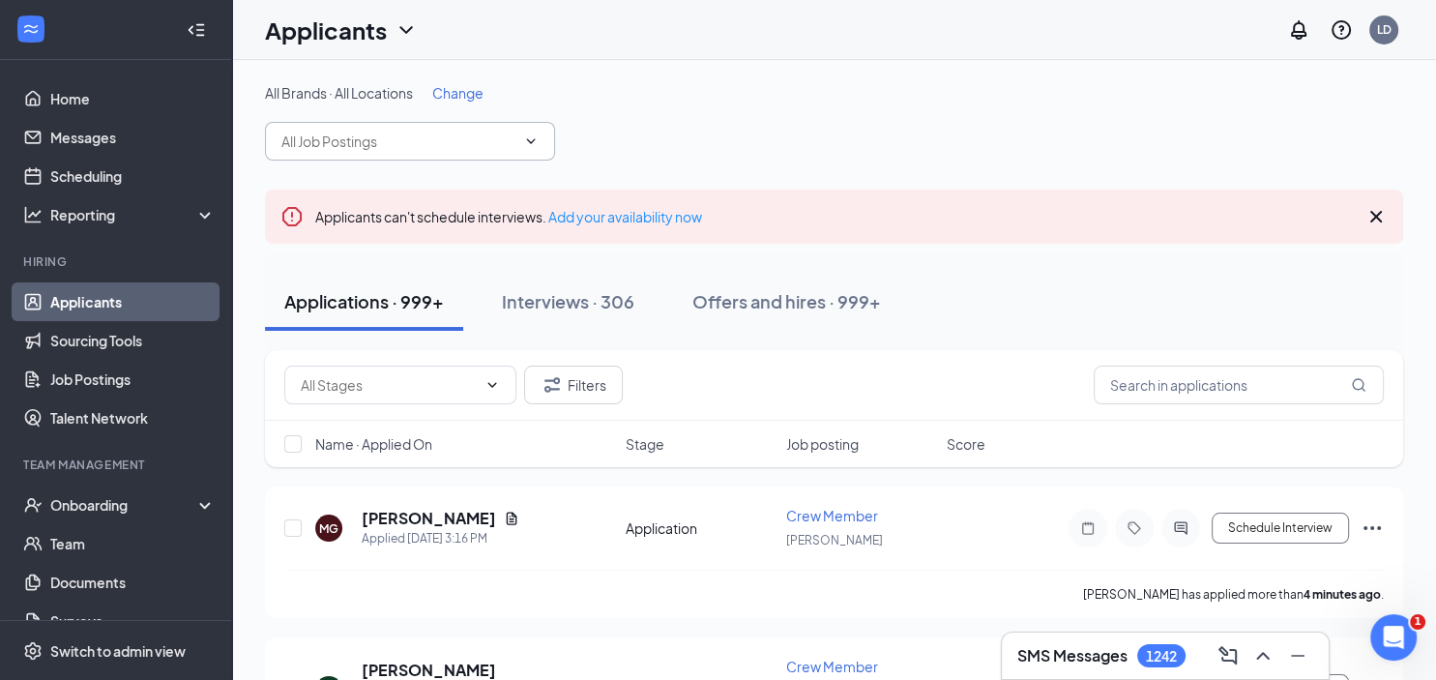
click at [412, 135] on input "text" at bounding box center [398, 141] width 234 height 21
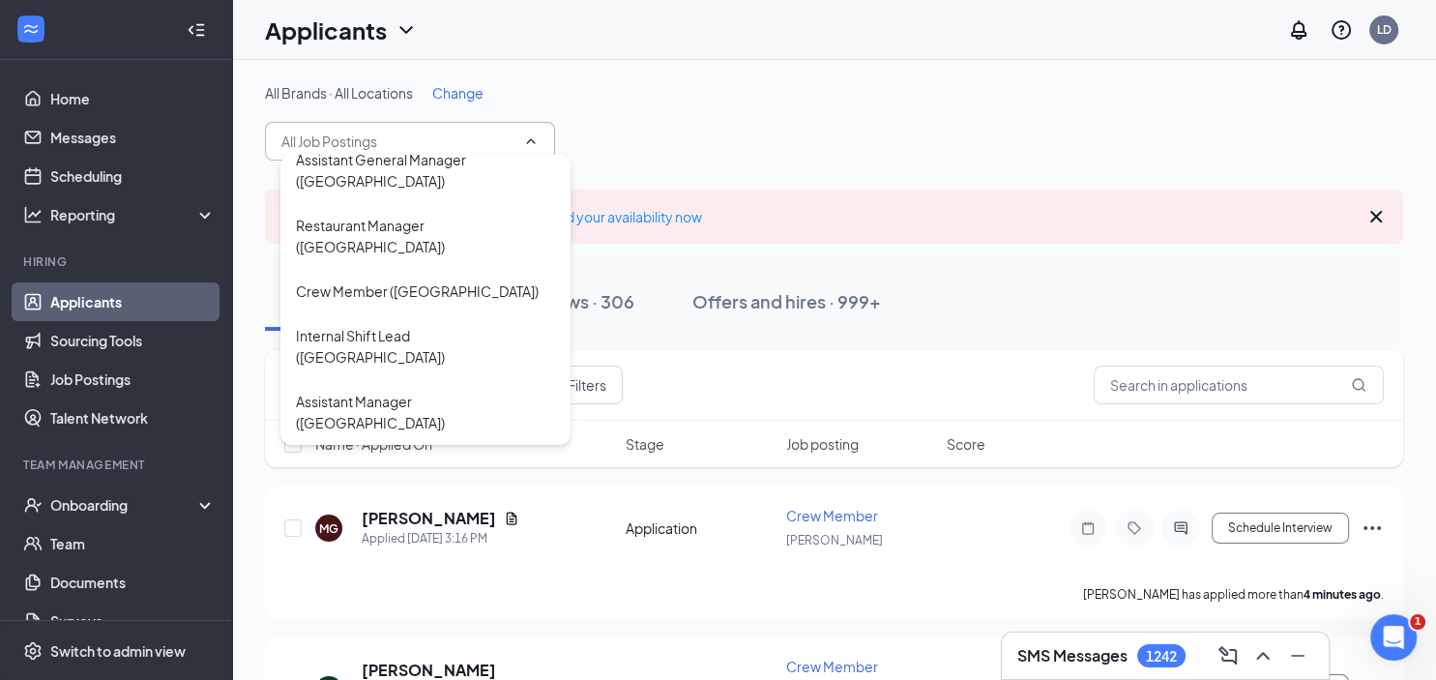
scroll to position [715, 0]
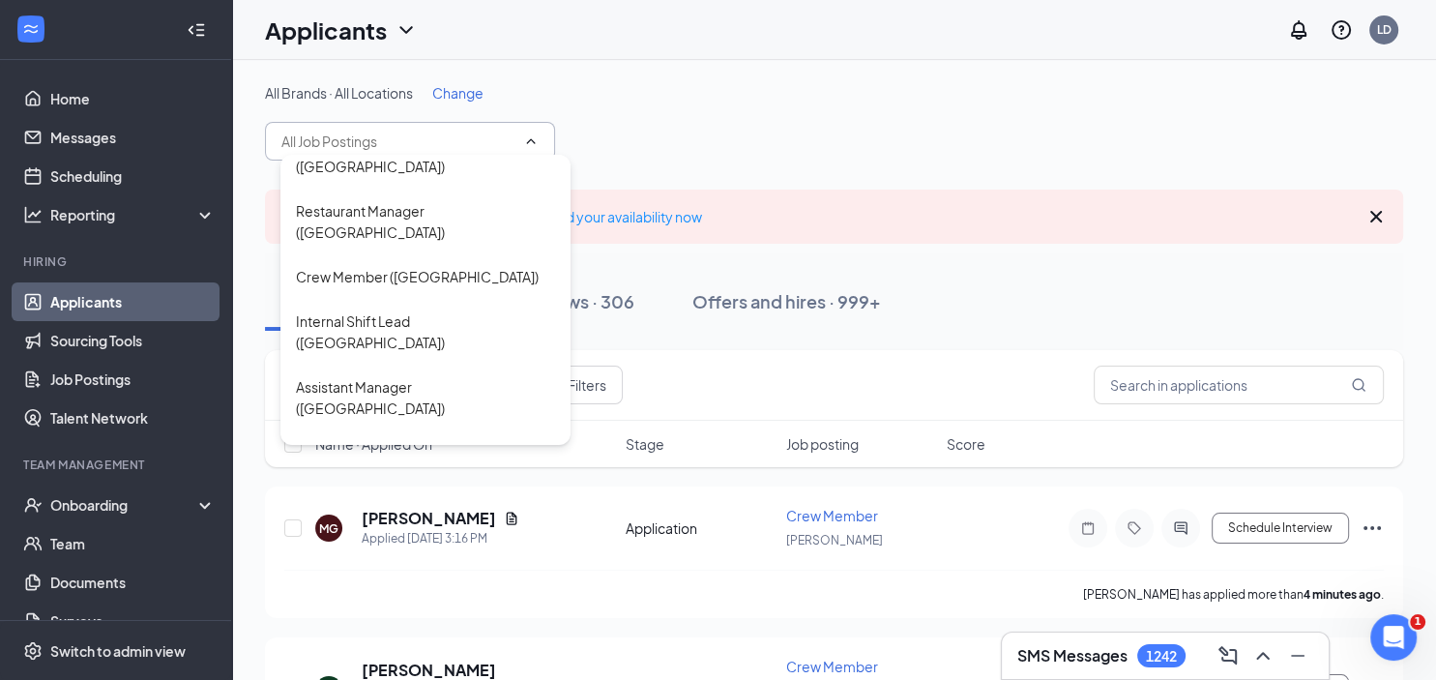
click at [379, 486] on div "Assistant Manager ([GEOGRAPHIC_DATA])" at bounding box center [425, 507] width 259 height 43
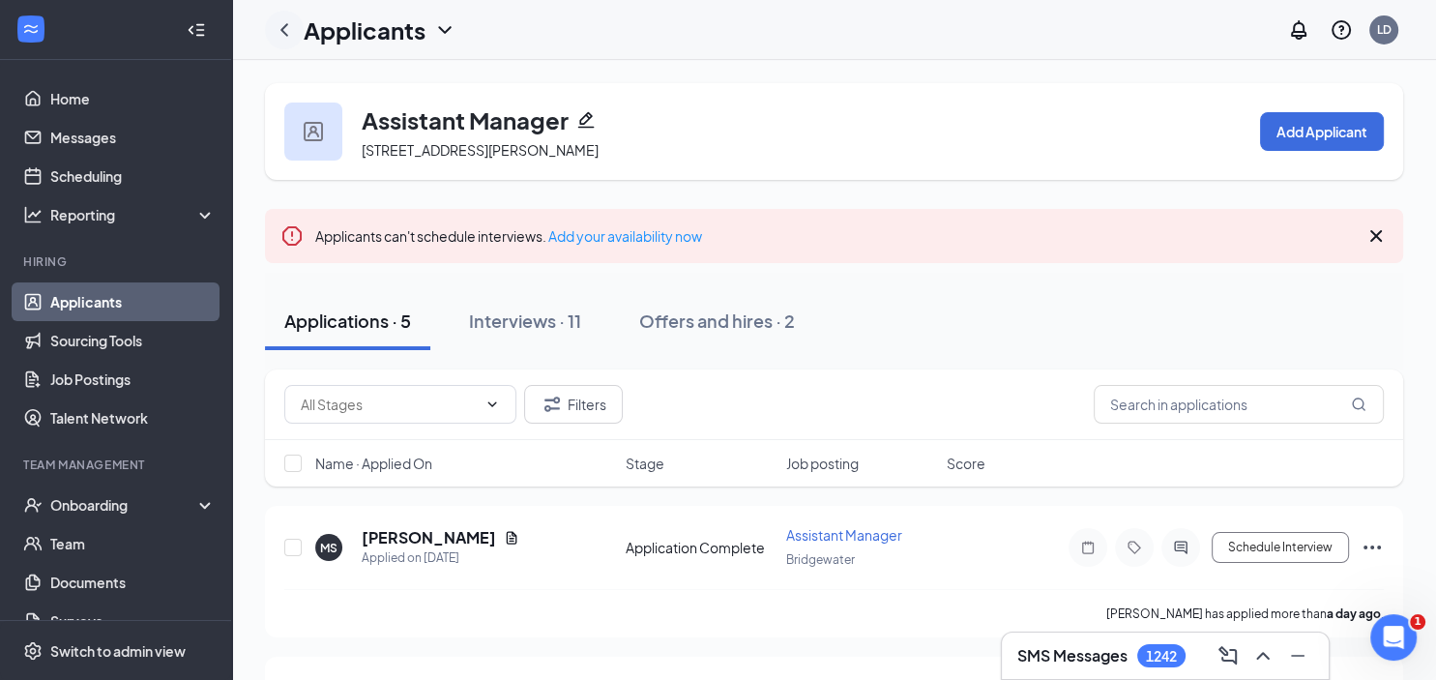
click at [284, 28] on icon "ChevronLeft" at bounding box center [284, 29] width 8 height 13
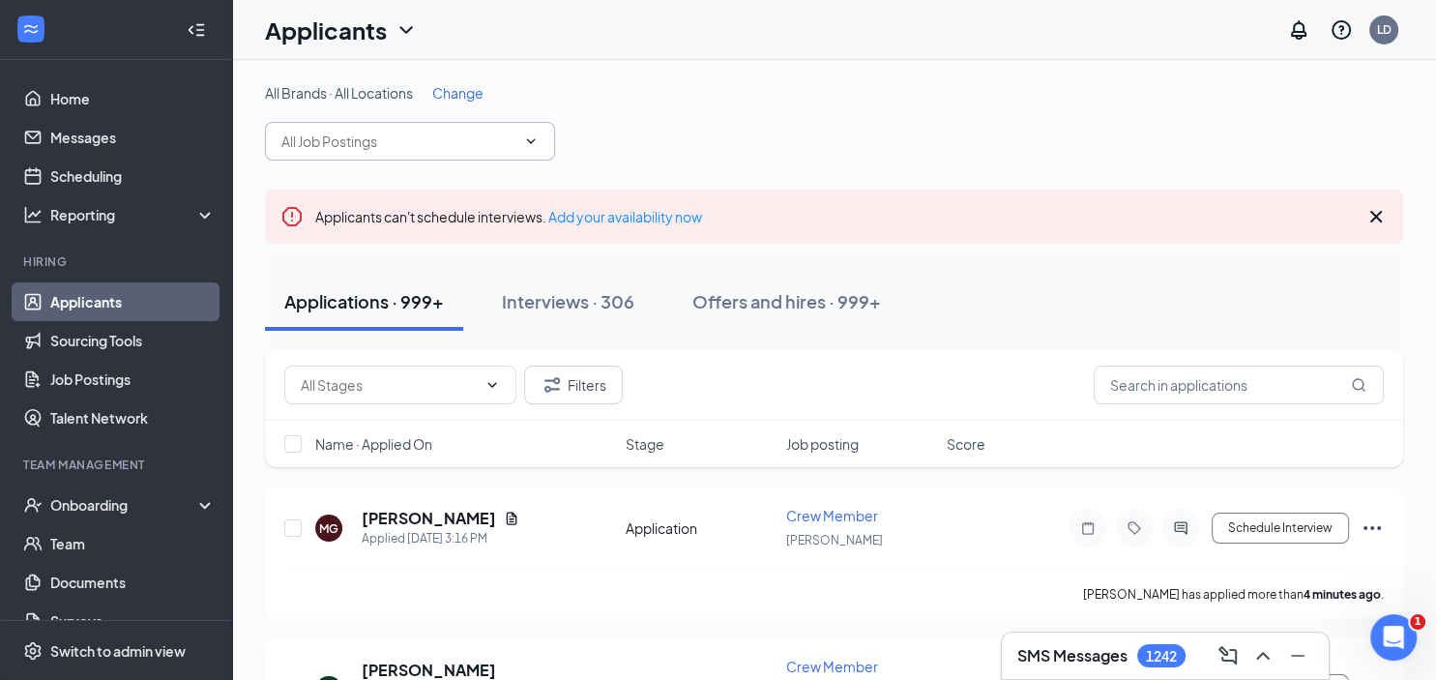
click at [374, 141] on input "text" at bounding box center [398, 141] width 234 height 21
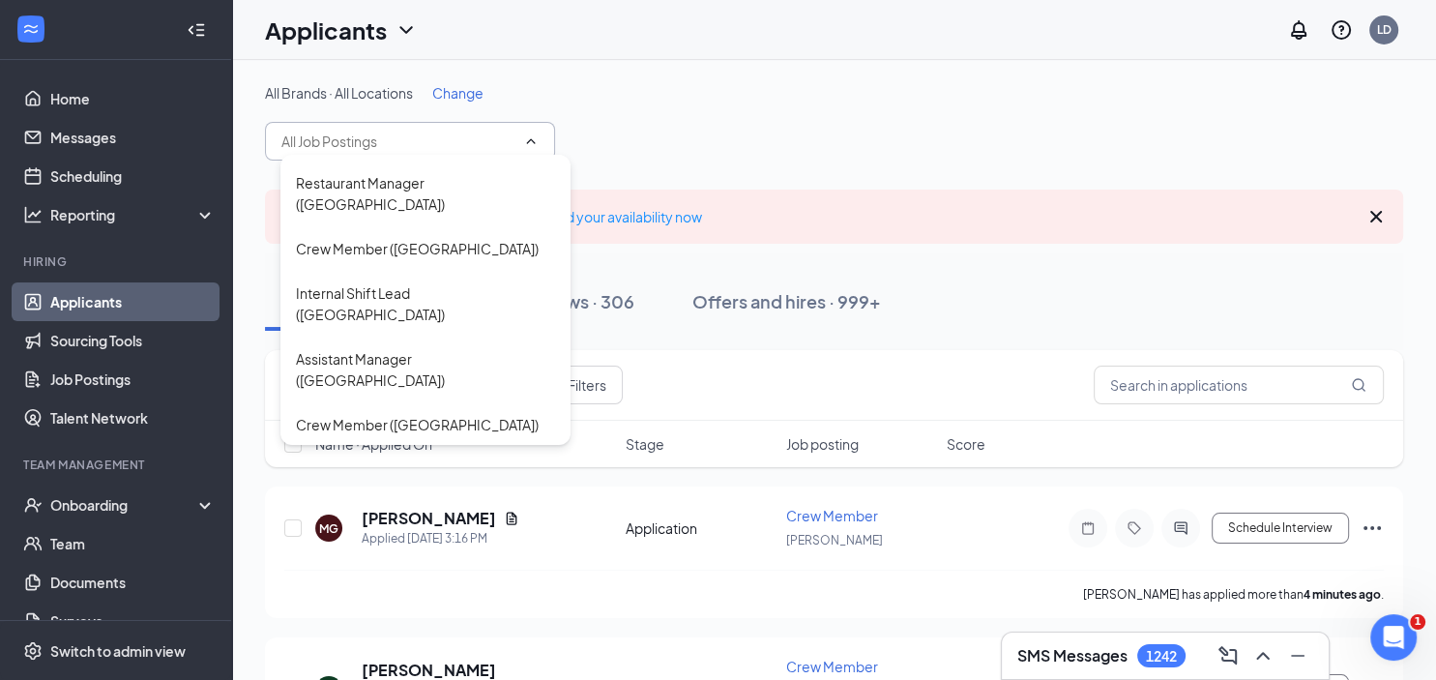
scroll to position [816, 0]
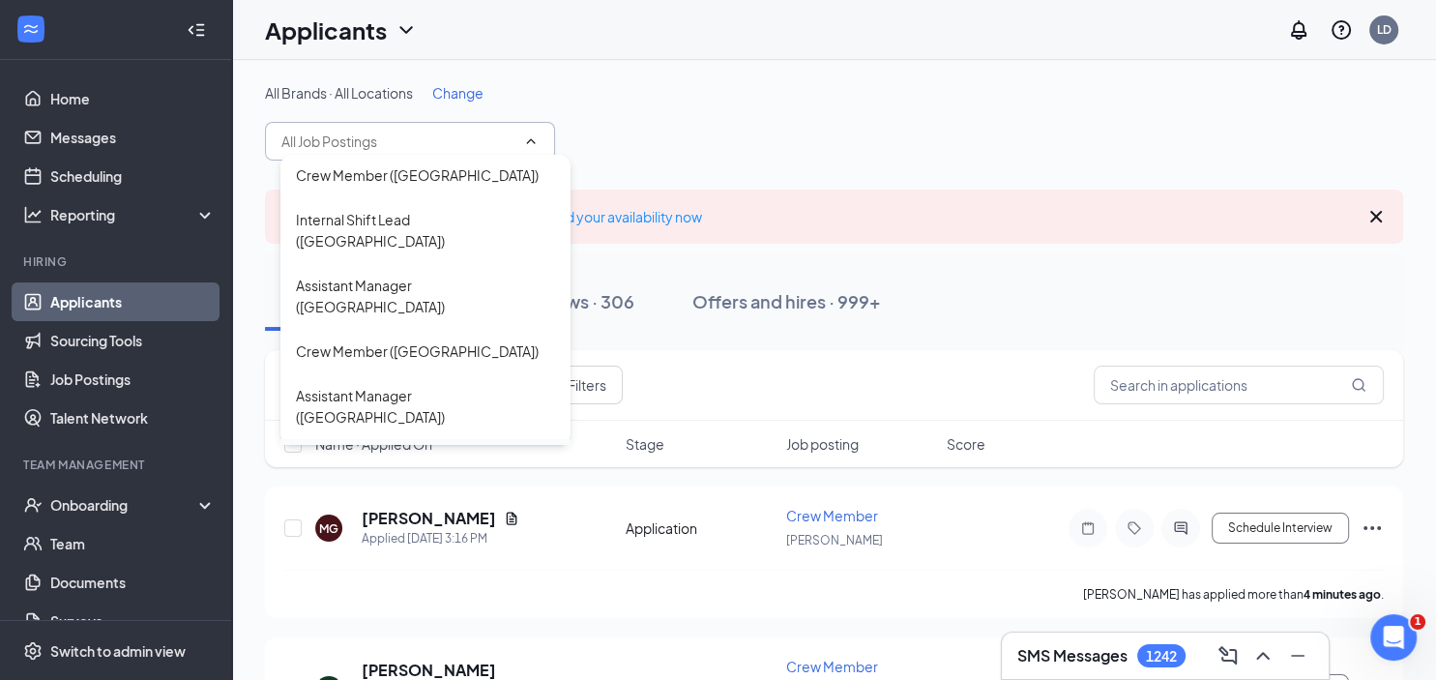
click at [358, 451] on div "Assistant General Manager ([GEOGRAPHIC_DATA])" at bounding box center [425, 472] width 259 height 43
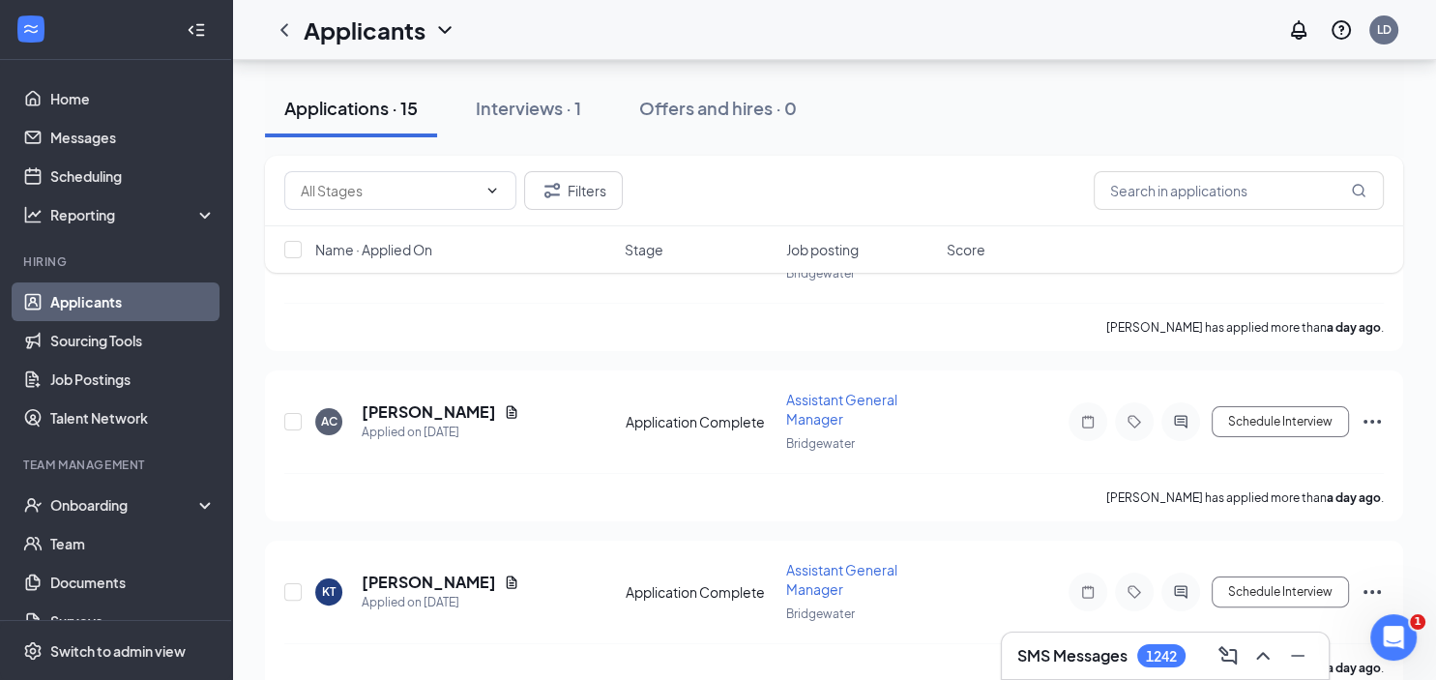
scroll to position [204, 0]
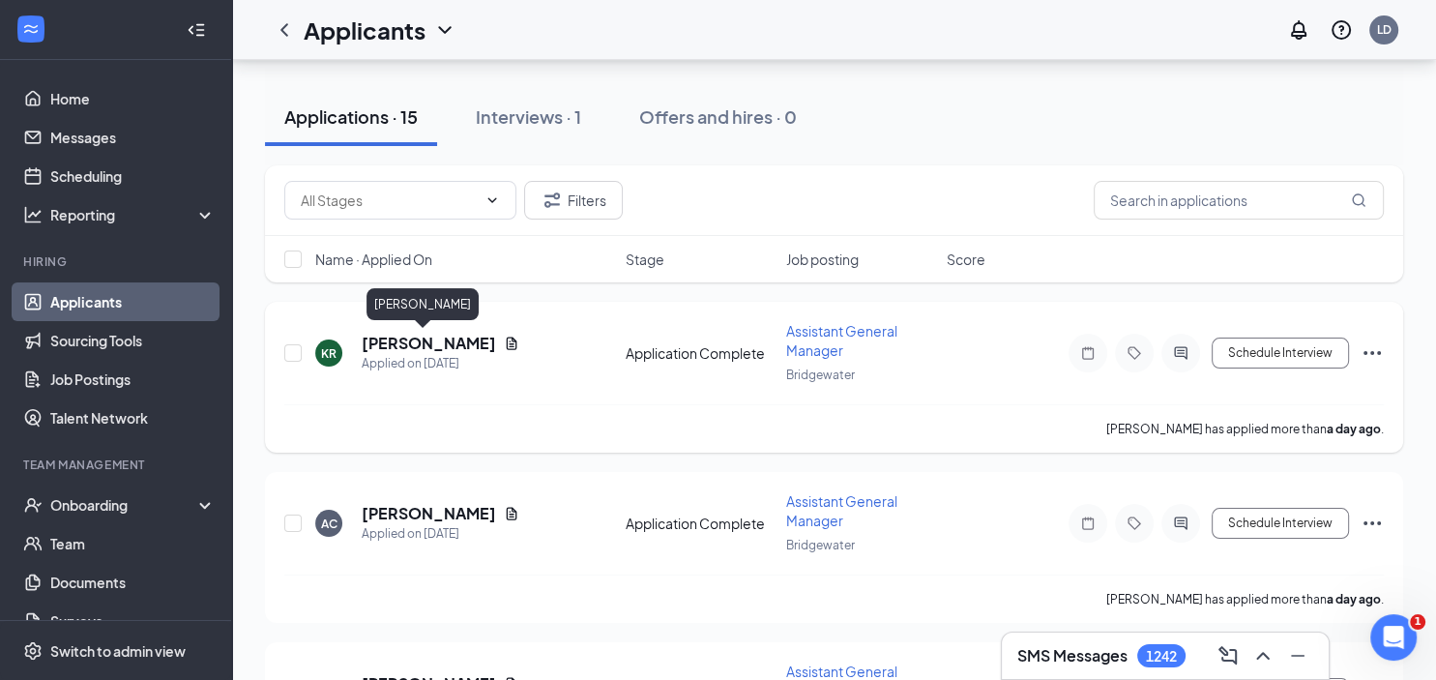
click at [424, 343] on h5 "[PERSON_NAME]" at bounding box center [429, 343] width 134 height 21
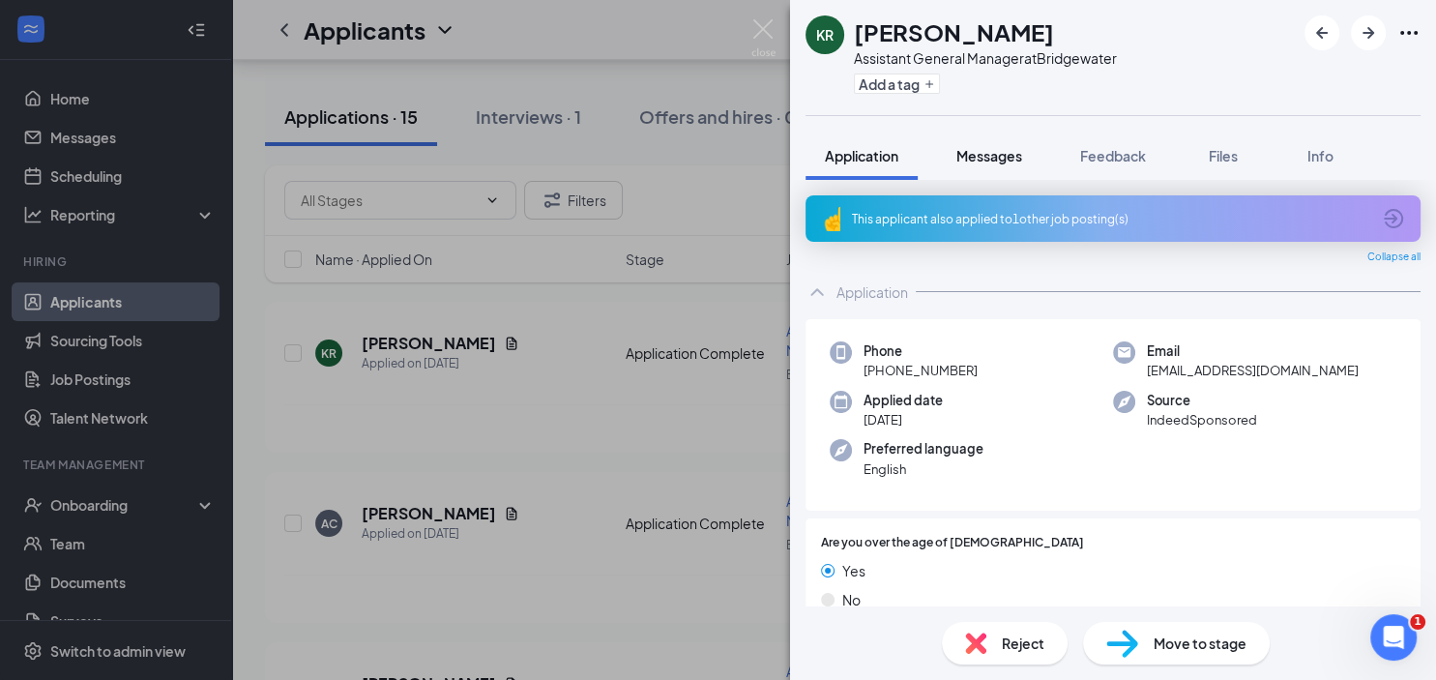
click at [986, 155] on span "Messages" at bounding box center [989, 155] width 66 height 17
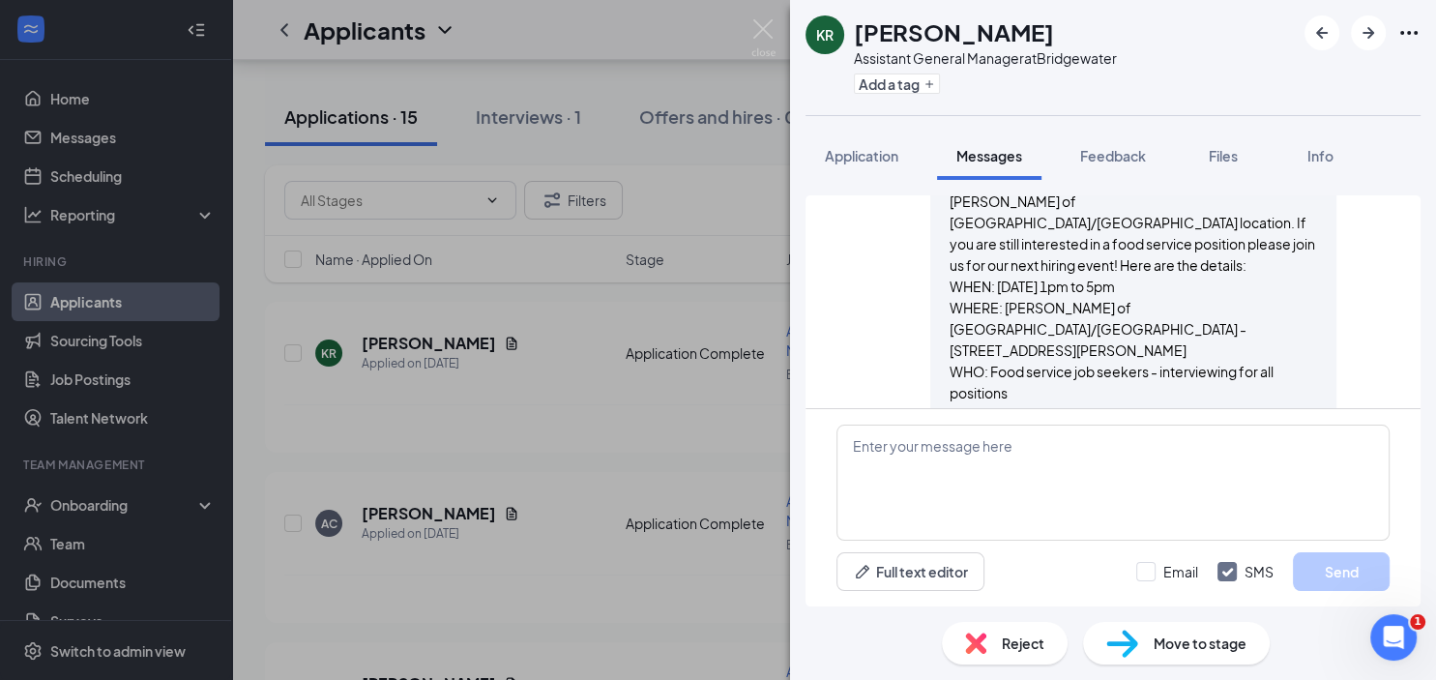
scroll to position [782, 0]
click at [838, 157] on span "Application" at bounding box center [861, 155] width 73 height 17
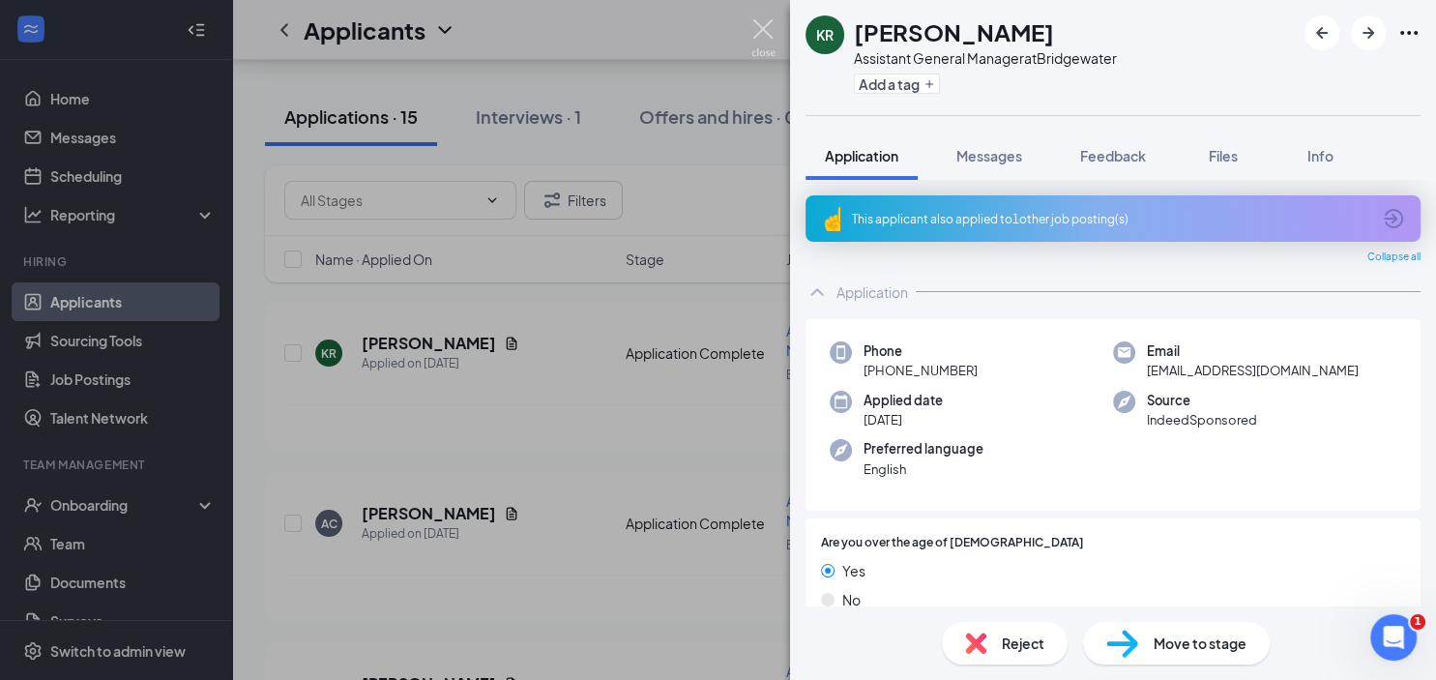
click at [766, 28] on img at bounding box center [763, 38] width 24 height 38
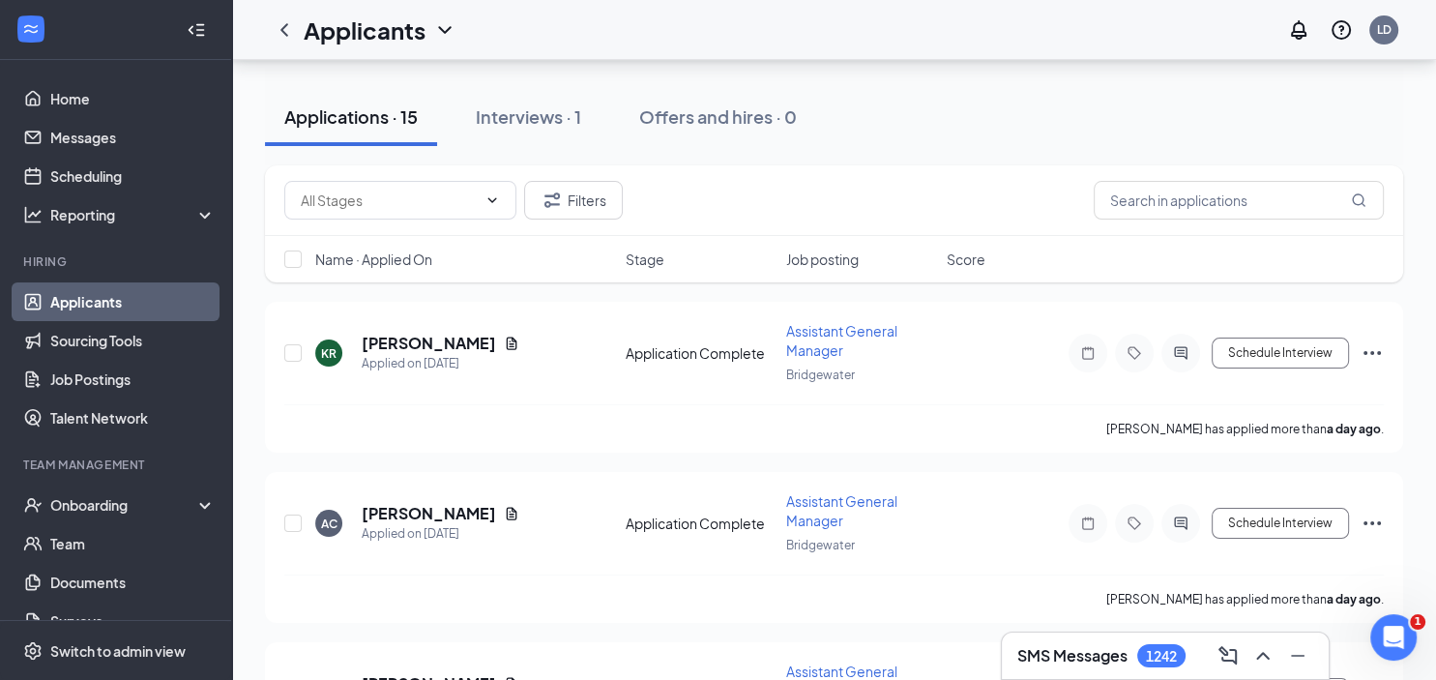
click at [129, 295] on link "Applicants" at bounding box center [132, 301] width 165 height 39
